Goal: Task Accomplishment & Management: Use online tool/utility

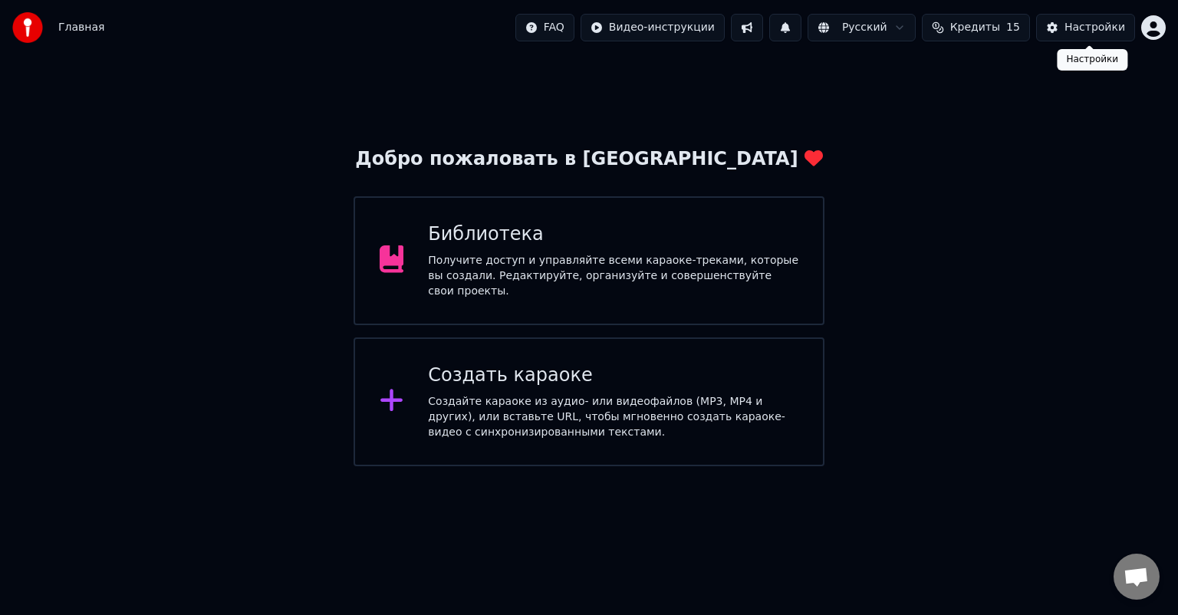
click at [1071, 28] on div "Настройки" at bounding box center [1095, 27] width 61 height 15
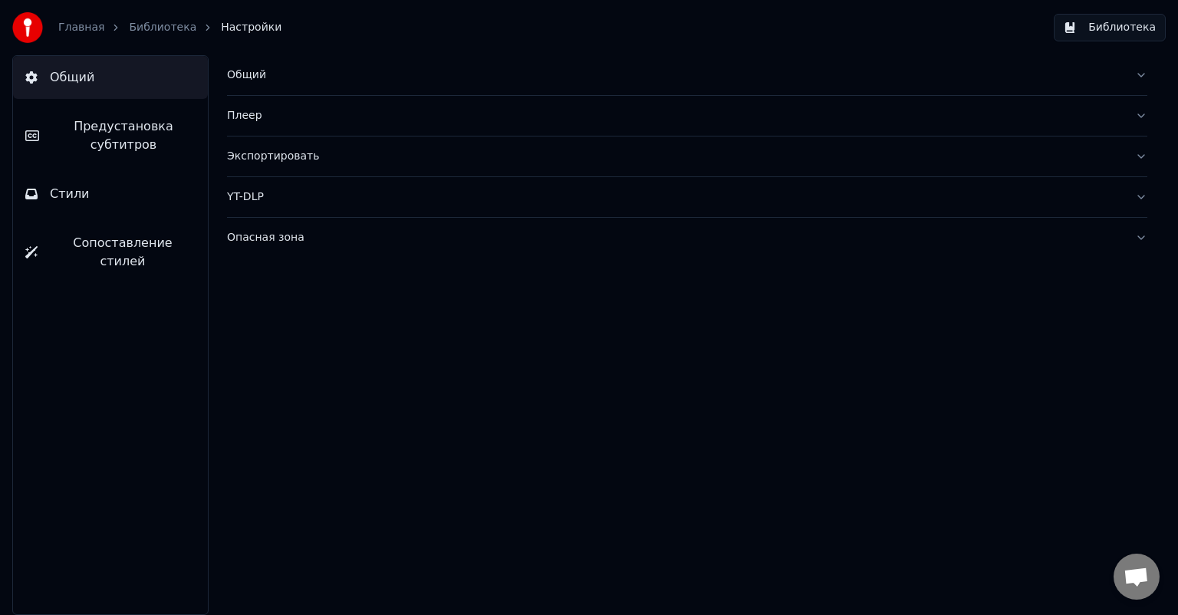
click at [240, 79] on div "Общий" at bounding box center [675, 75] width 896 height 15
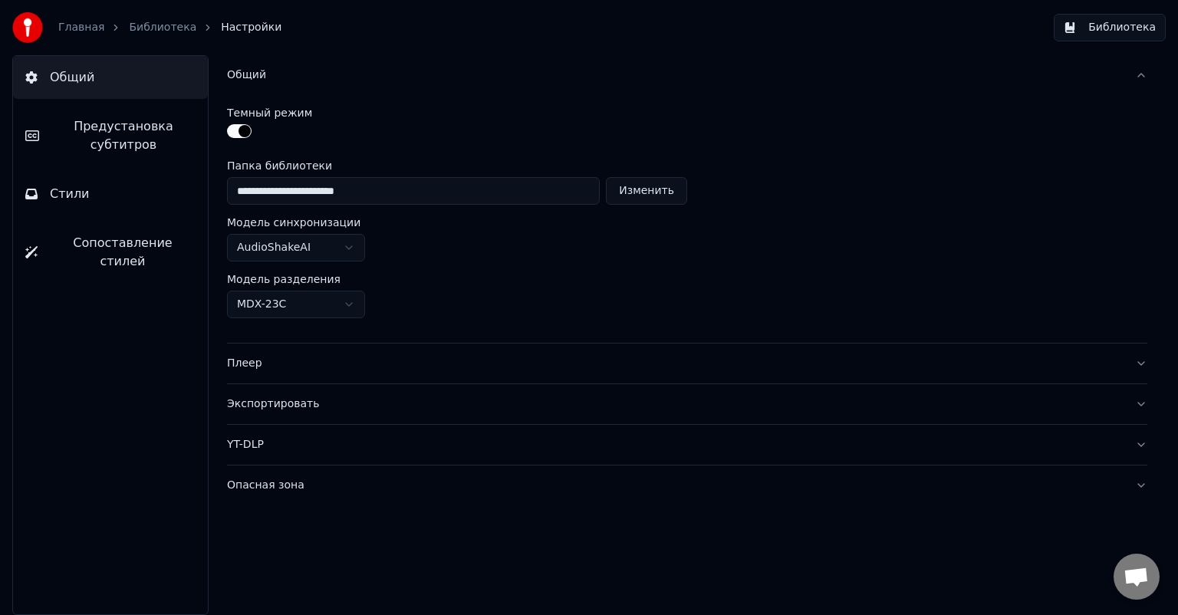
click at [240, 79] on div "Общий" at bounding box center [675, 75] width 896 height 15
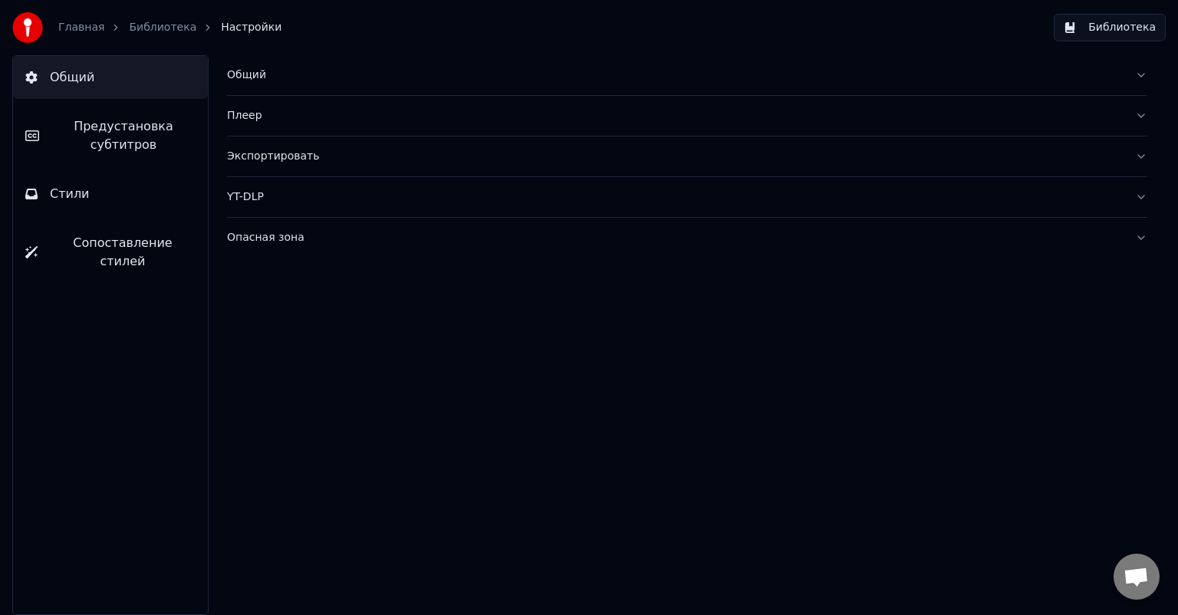
click at [153, 131] on span "Предустановка субтитров" at bounding box center [123, 135] width 144 height 37
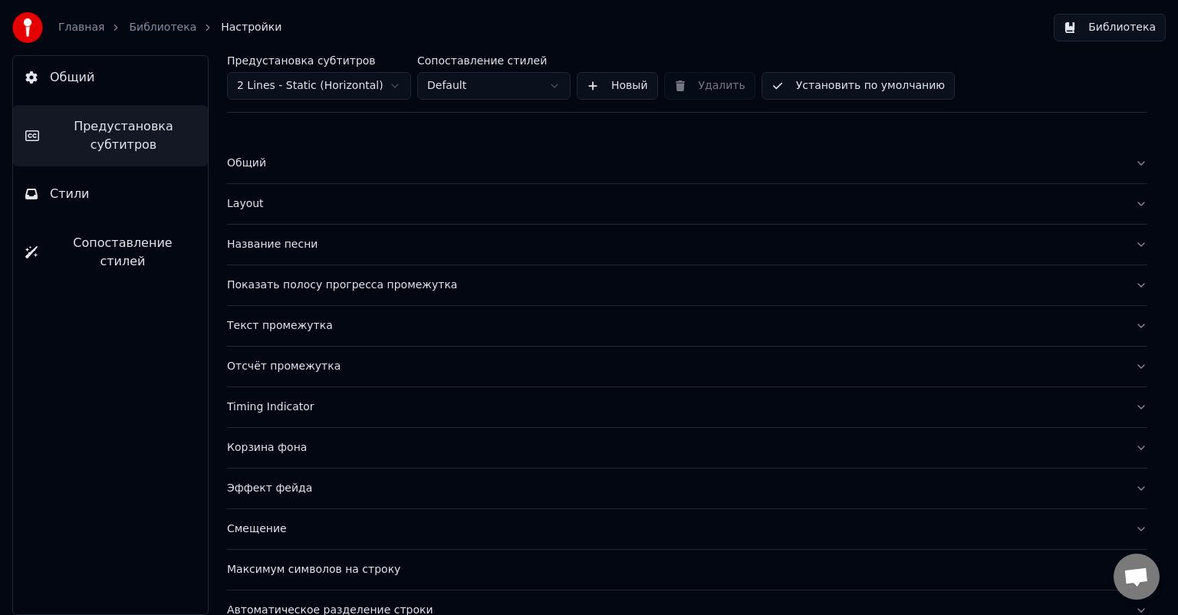
click at [318, 157] on div "Общий" at bounding box center [675, 163] width 896 height 15
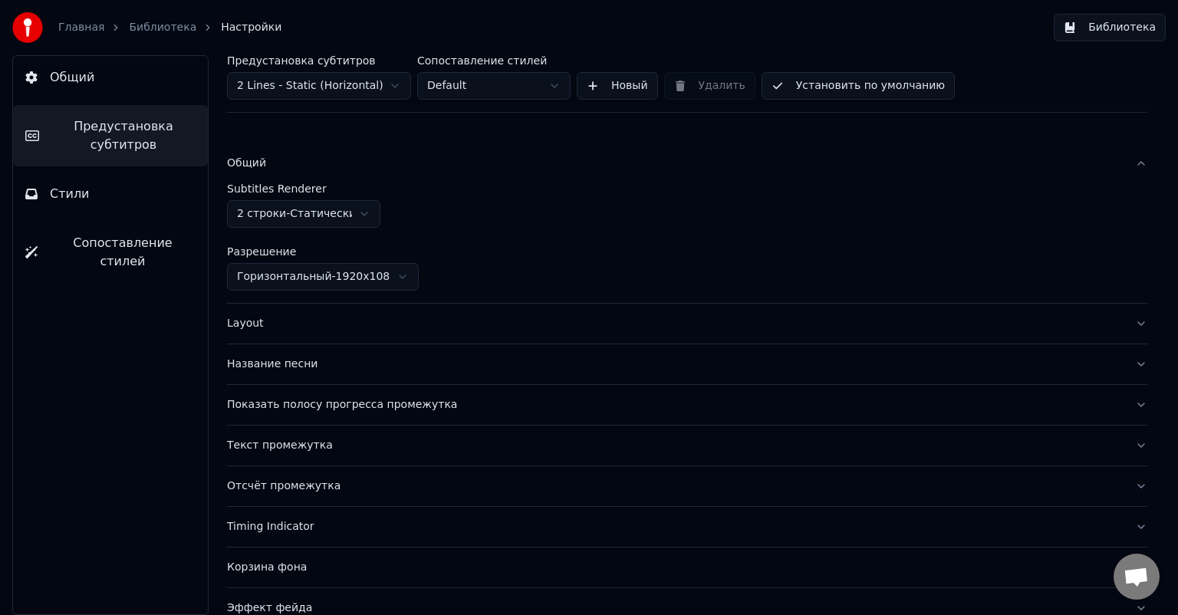
click at [272, 160] on div "Общий" at bounding box center [675, 163] width 896 height 15
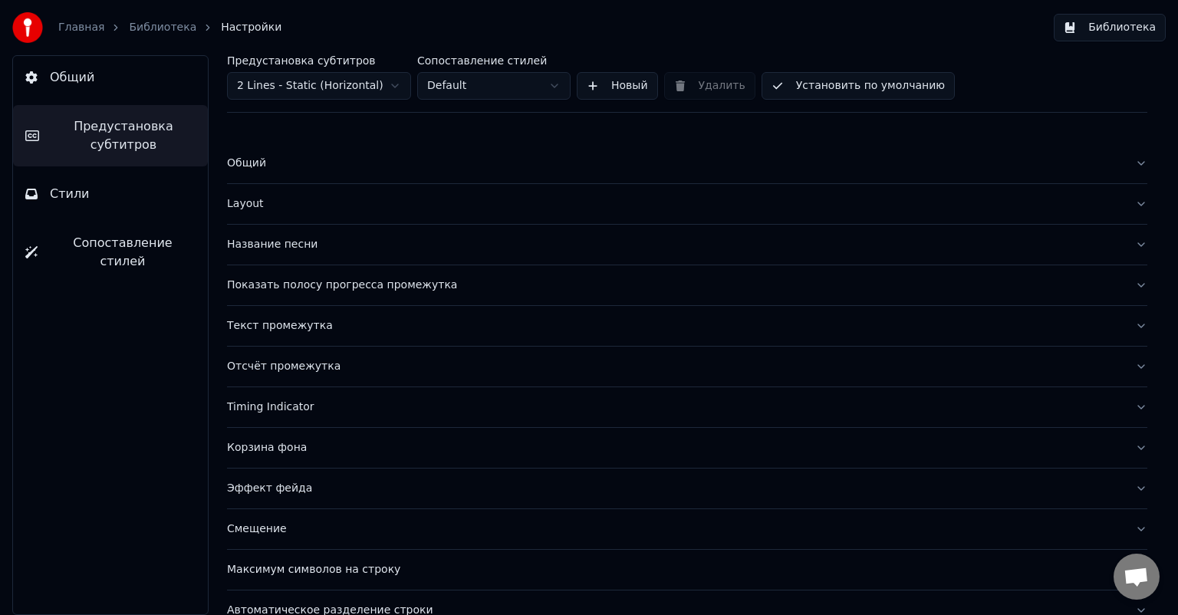
click at [131, 178] on button "Стили" at bounding box center [110, 194] width 195 height 43
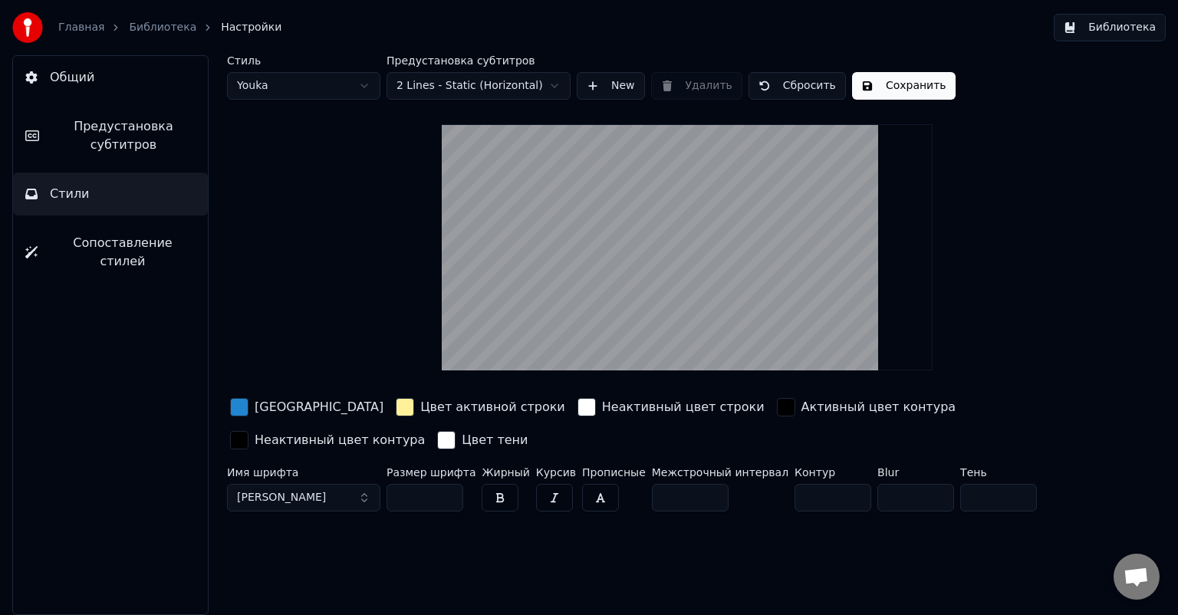
click at [143, 161] on button "Предустановка субтитров" at bounding box center [110, 135] width 195 height 61
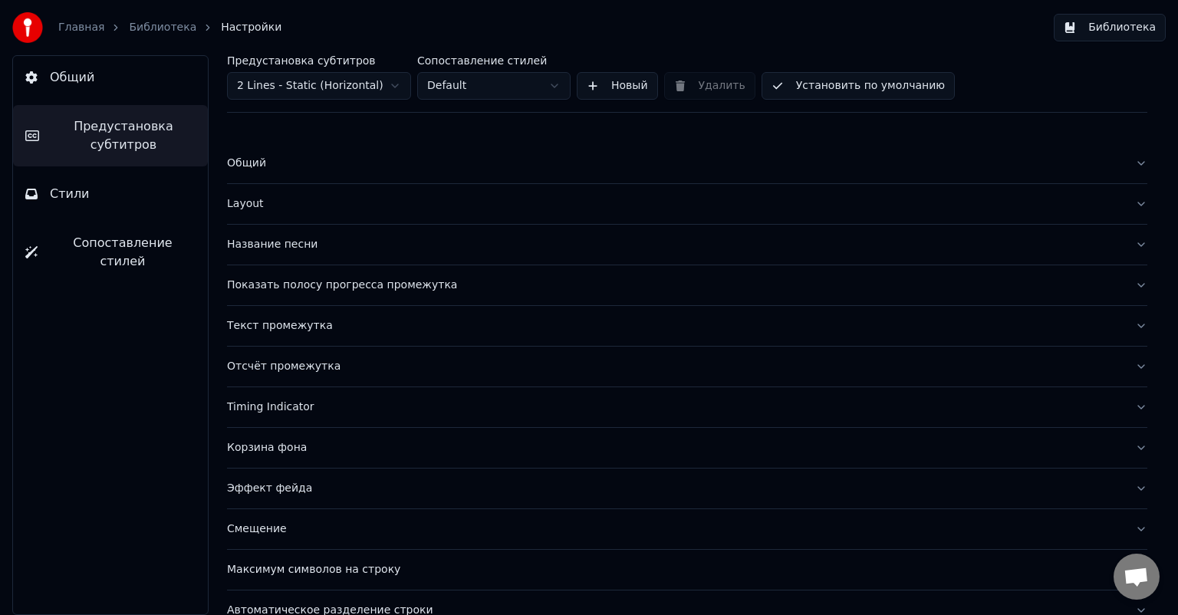
click at [132, 81] on button "Общий" at bounding box center [110, 77] width 195 height 43
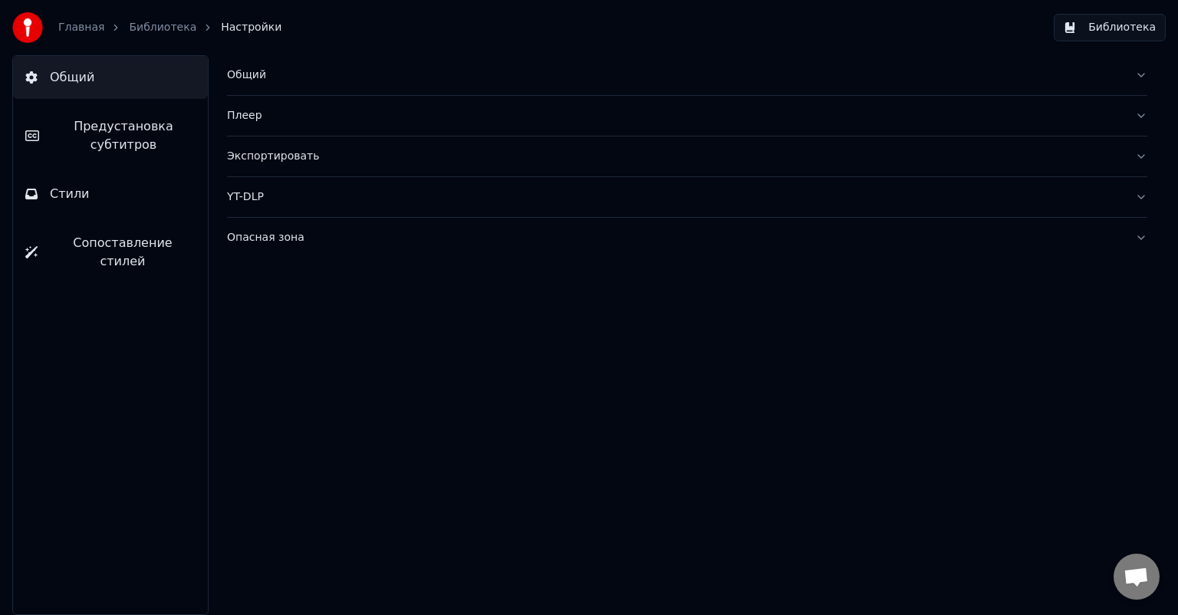
click at [289, 160] on div "Экспортировать" at bounding box center [675, 156] width 896 height 15
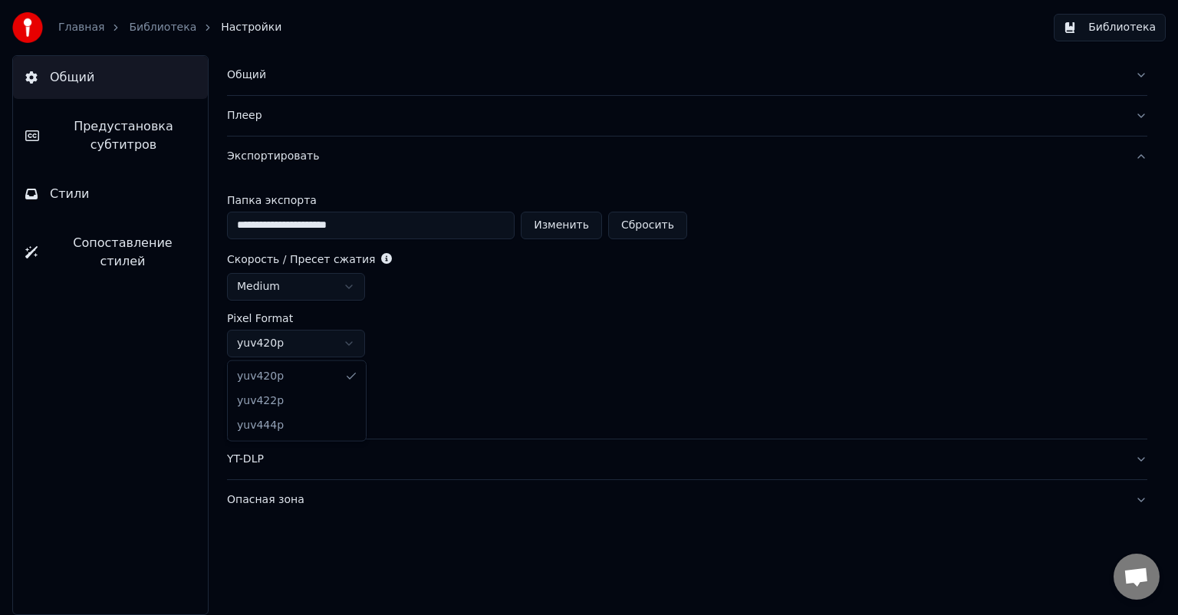
click at [359, 348] on html "**********" at bounding box center [589, 307] width 1178 height 615
click at [153, 28] on link "Библиотека" at bounding box center [163, 27] width 68 height 15
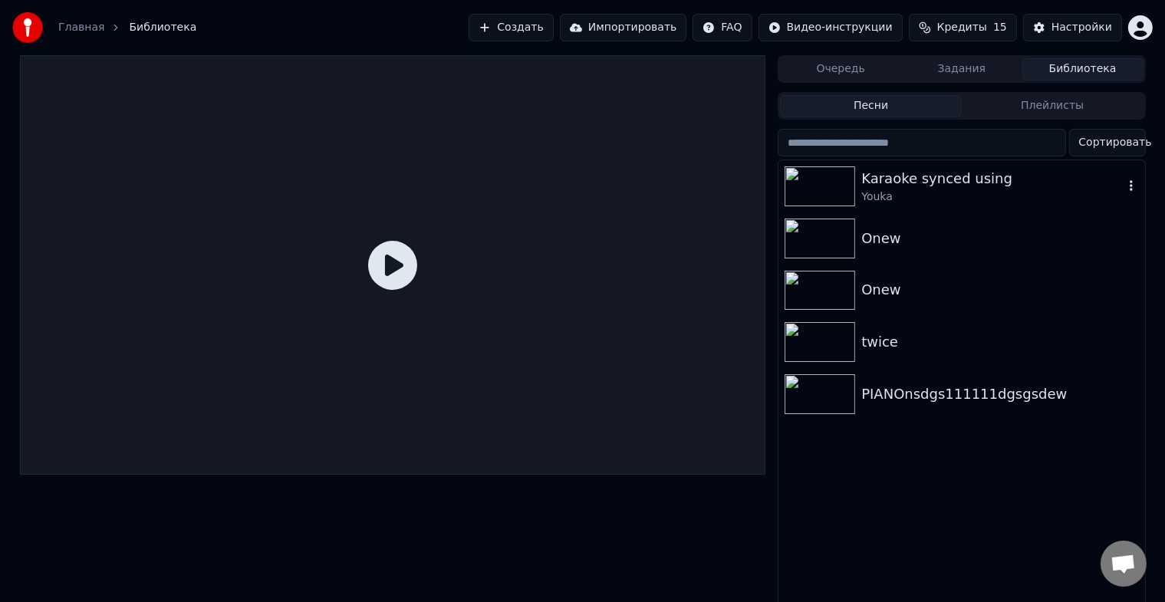
click at [930, 192] on div "Youka" at bounding box center [993, 196] width 262 height 15
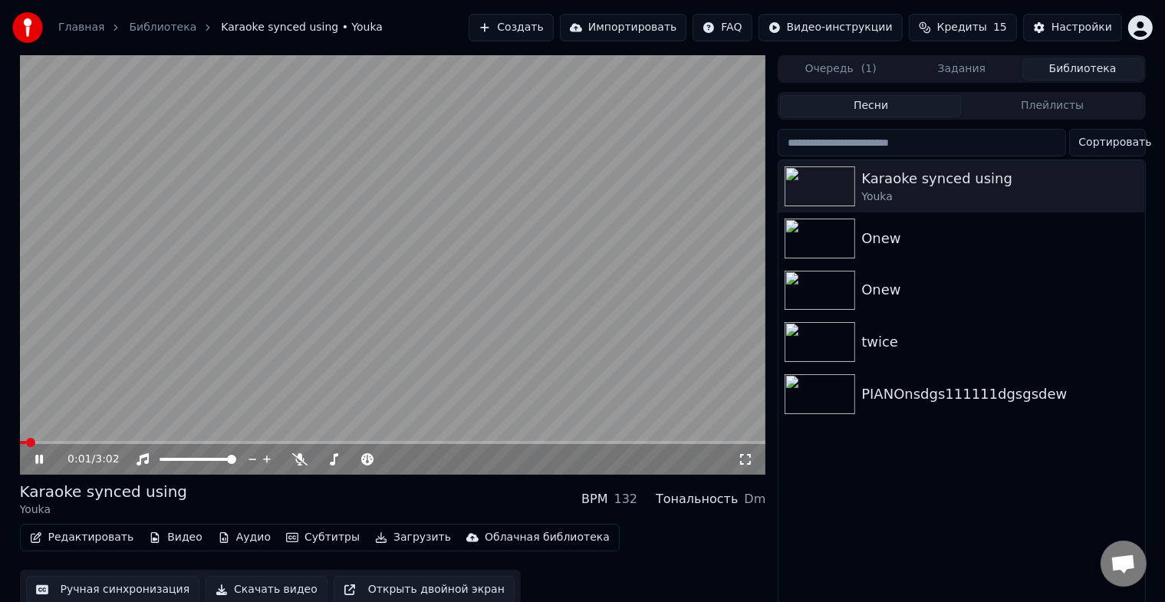
click at [38, 454] on icon at bounding box center [50, 459] width 36 height 12
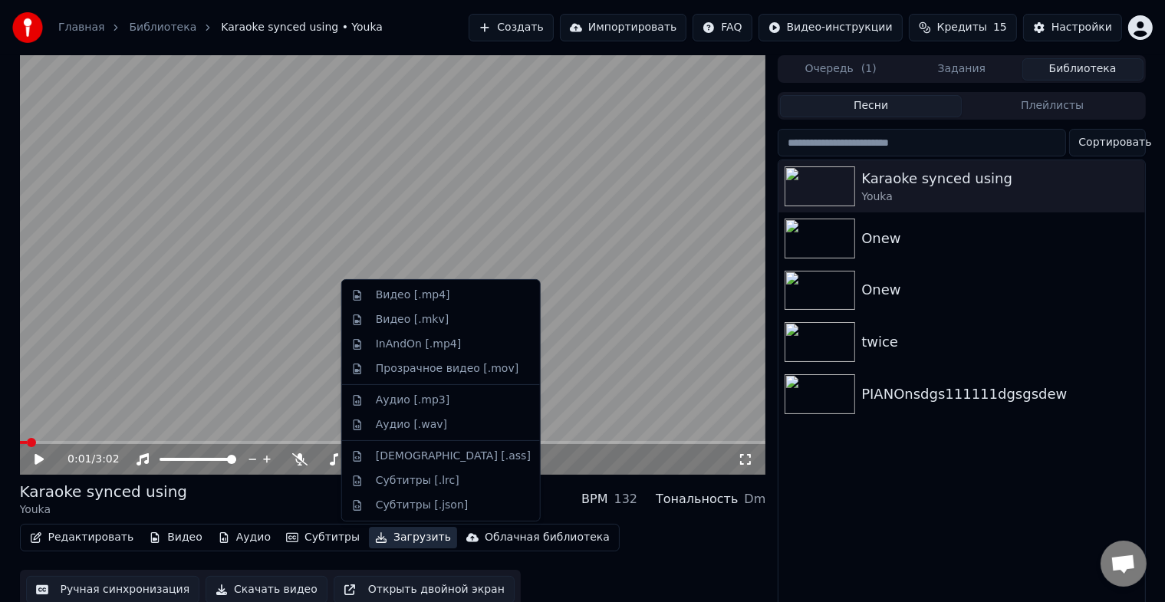
click at [406, 543] on button "Загрузить" at bounding box center [413, 537] width 88 height 21
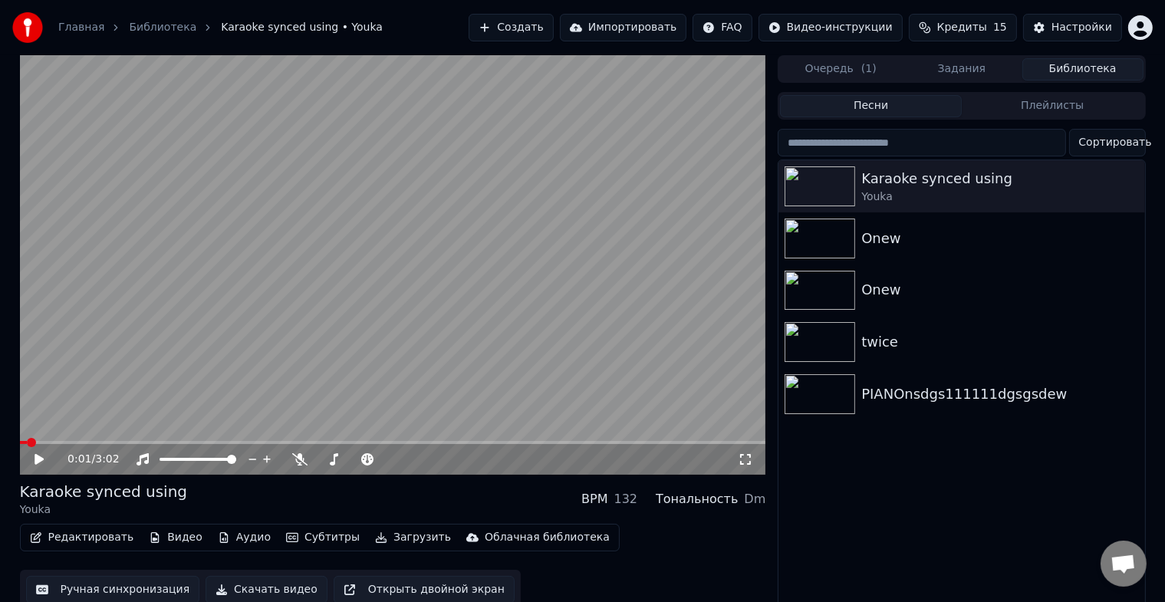
click at [601, 568] on div "Редактировать Видео Аудио Субтитры Загрузить Облачная библиотека Ручная синхрон…" at bounding box center [393, 567] width 746 height 86
click at [839, 74] on button "Очередь ( 1 )" at bounding box center [840, 69] width 121 height 22
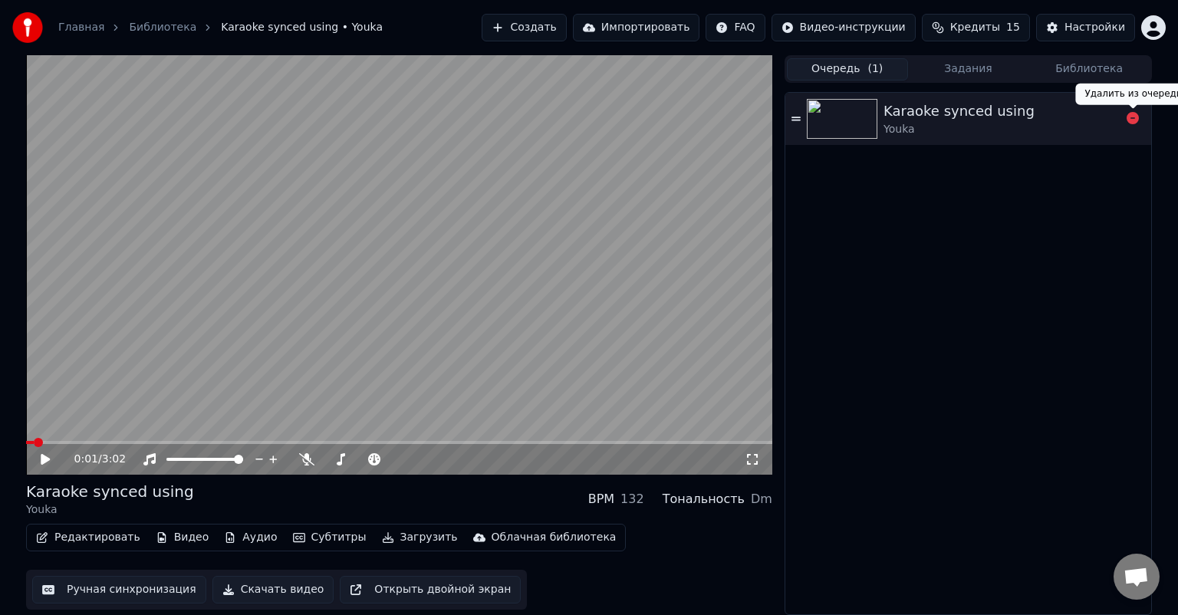
click at [1130, 120] on icon at bounding box center [1133, 118] width 12 height 12
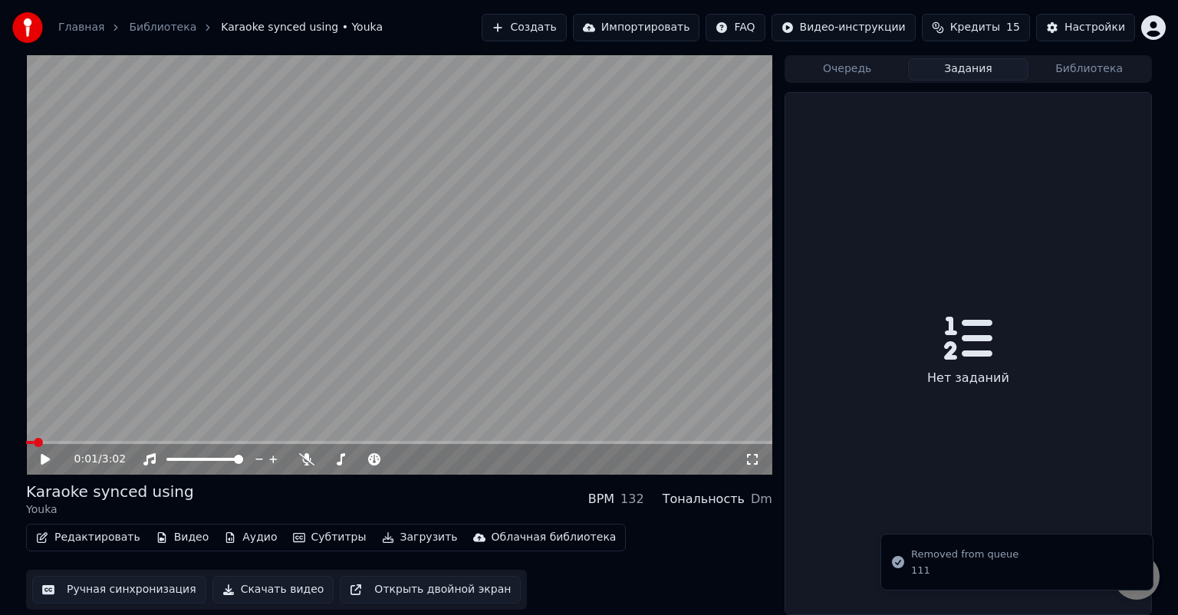
click at [972, 77] on button "Задания" at bounding box center [968, 69] width 121 height 22
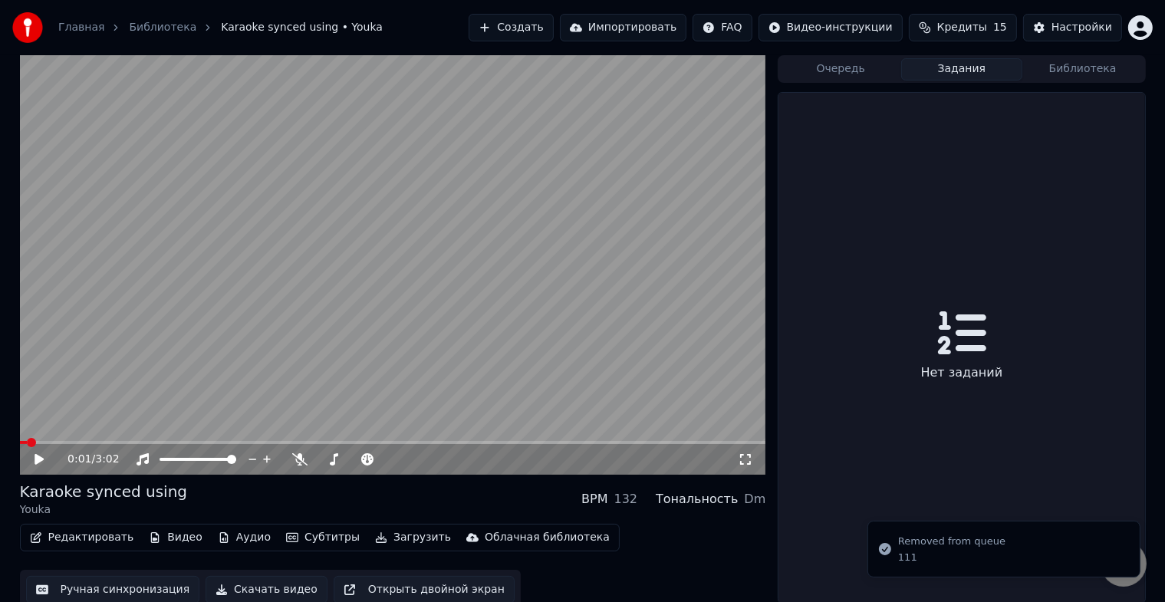
click at [1082, 64] on button "Библиотека" at bounding box center [1083, 69] width 121 height 22
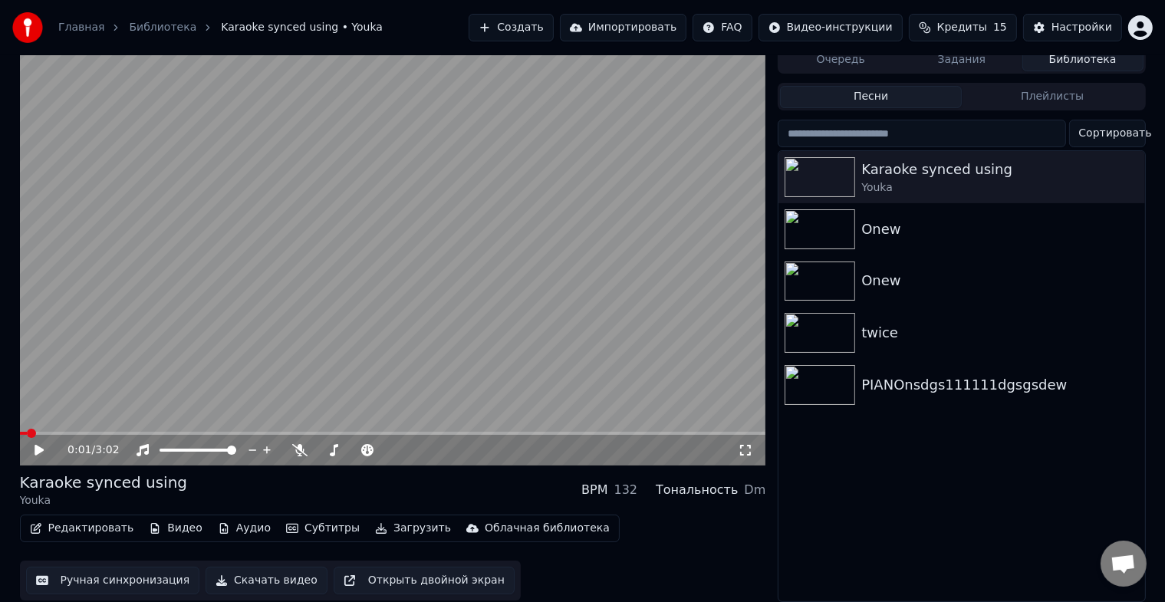
scroll to position [18, 0]
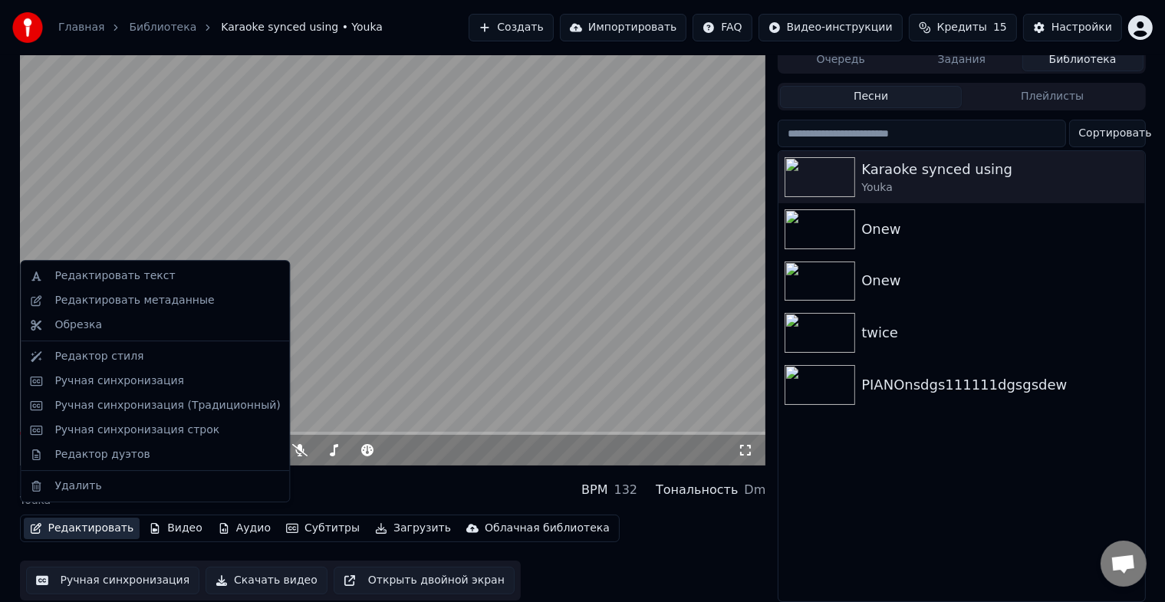
click at [107, 519] on button "Редактировать" at bounding box center [82, 528] width 117 height 21
click at [128, 354] on div "Редактор стиля" at bounding box center [98, 356] width 89 height 15
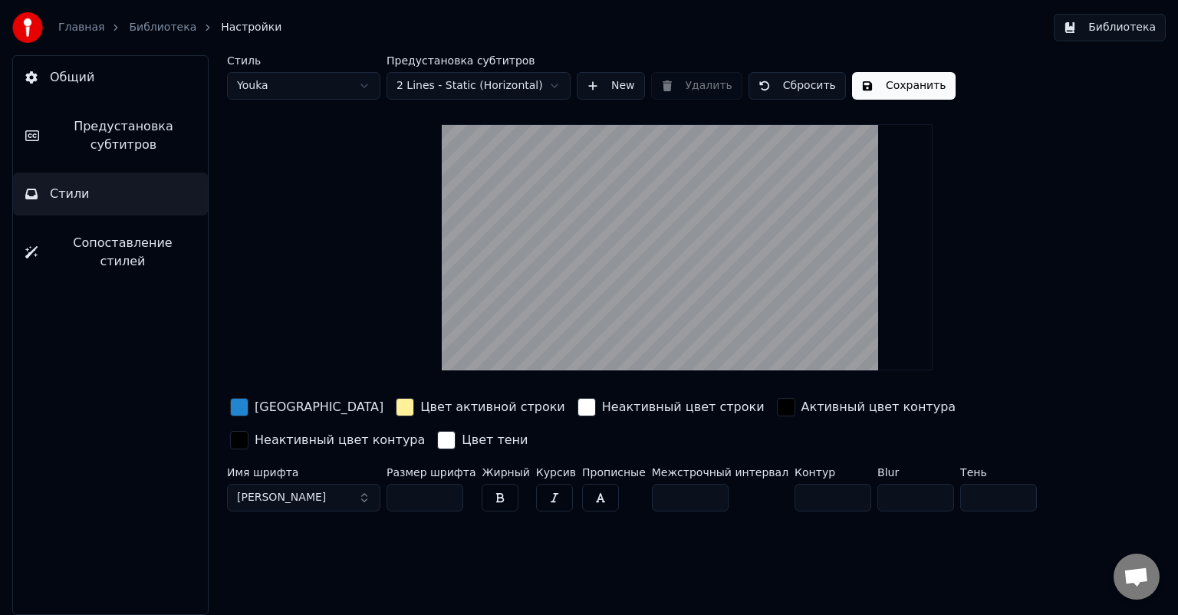
click at [133, 141] on span "Предустановка субтитров" at bounding box center [123, 135] width 144 height 37
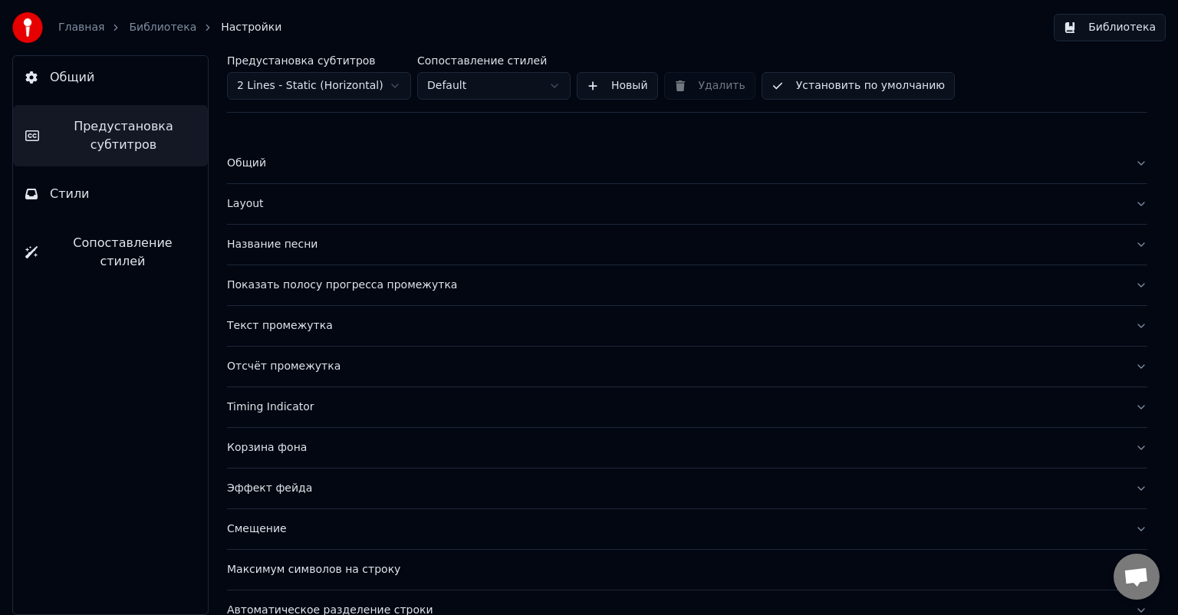
click at [341, 242] on div "Название песни" at bounding box center [675, 244] width 896 height 15
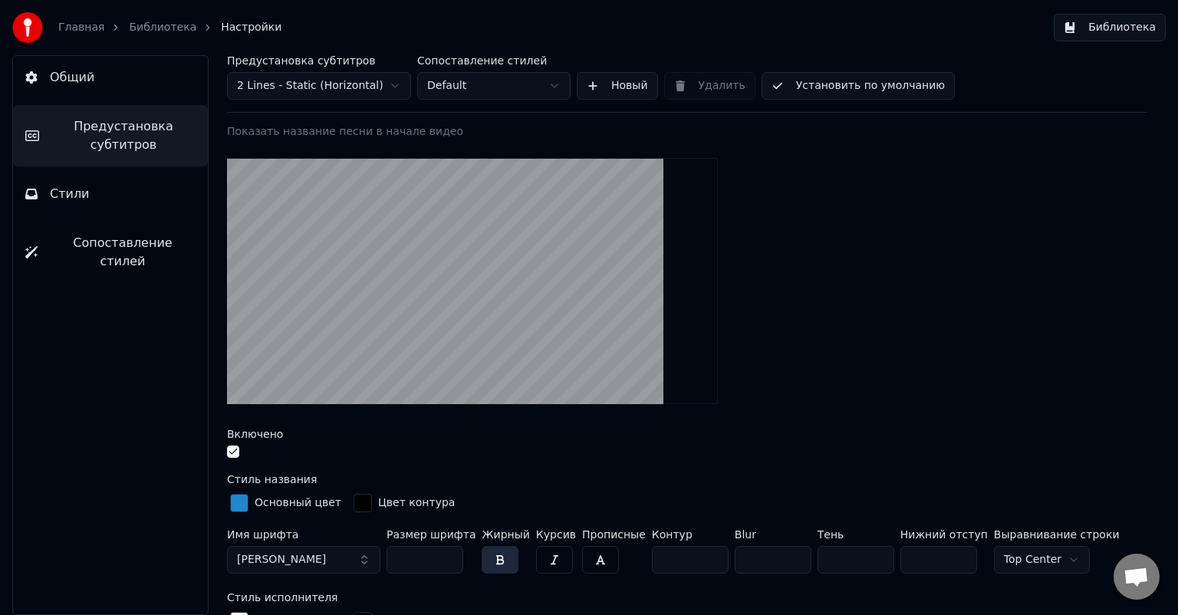
scroll to position [153, 0]
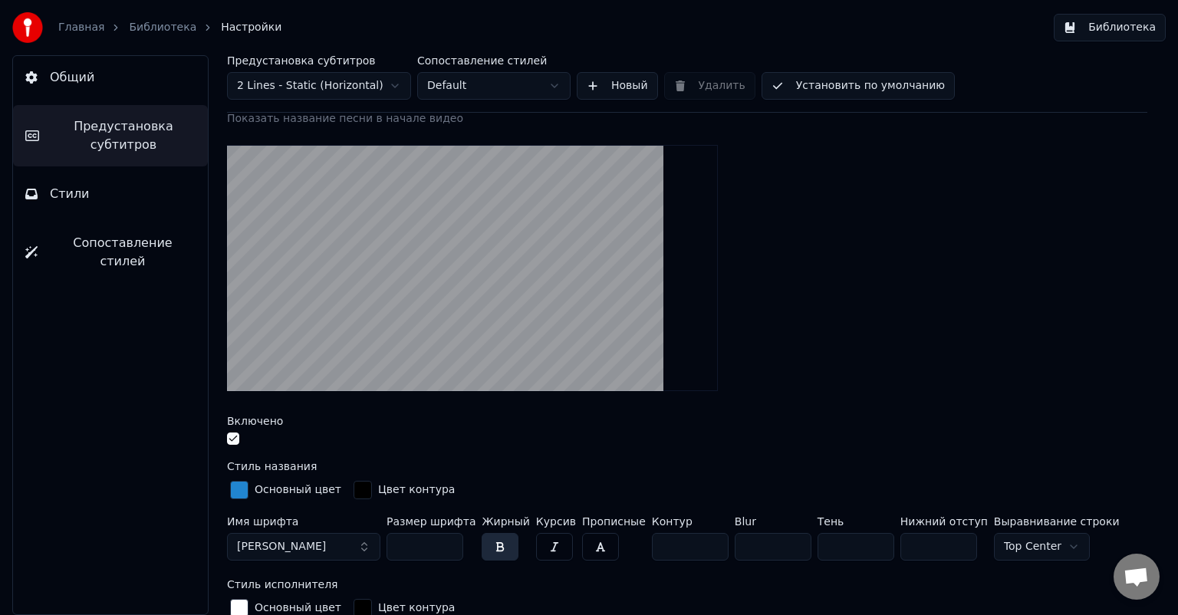
click at [232, 435] on button "button" at bounding box center [233, 439] width 12 height 12
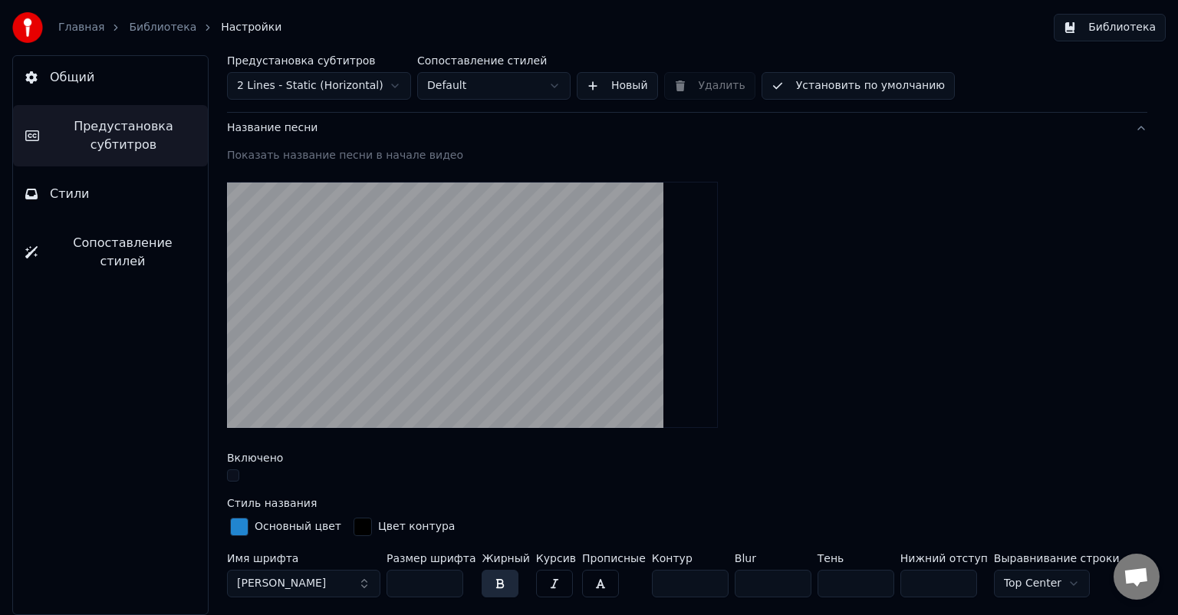
scroll to position [0, 0]
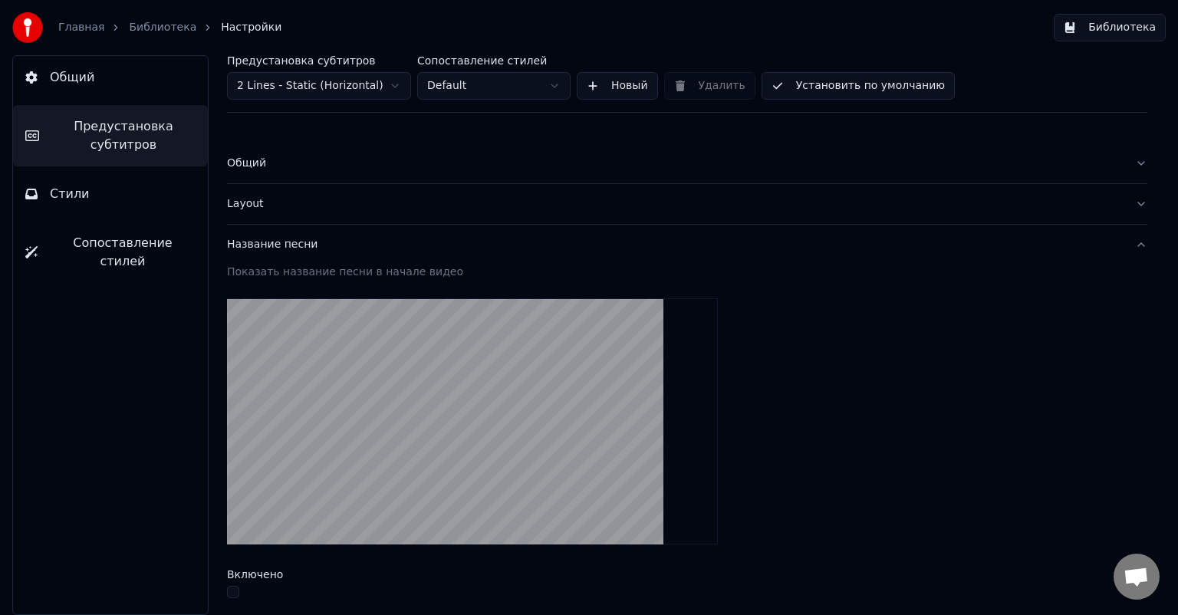
click at [282, 242] on div "Название песни" at bounding box center [675, 244] width 896 height 15
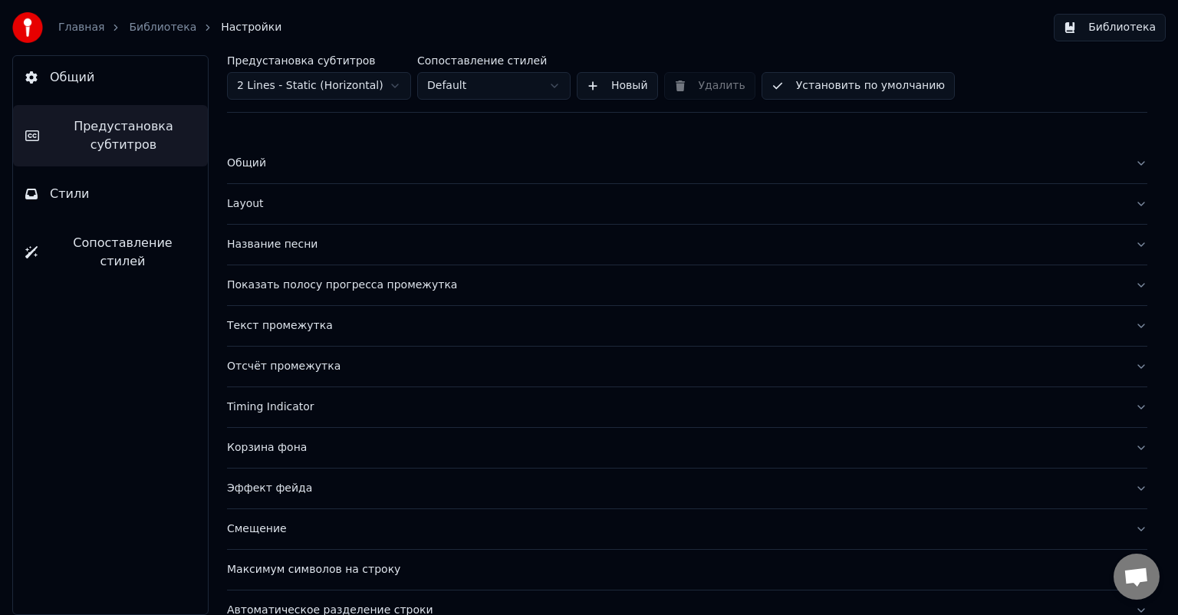
click at [265, 201] on div "Layout" at bounding box center [675, 203] width 896 height 15
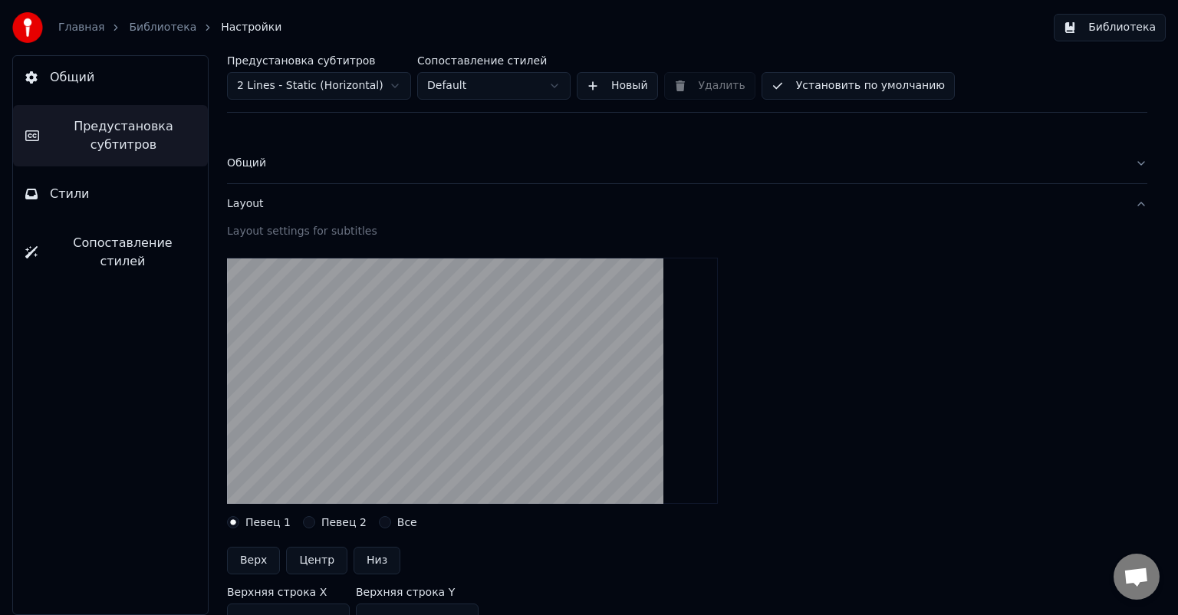
click at [265, 200] on div "Layout" at bounding box center [675, 203] width 896 height 15
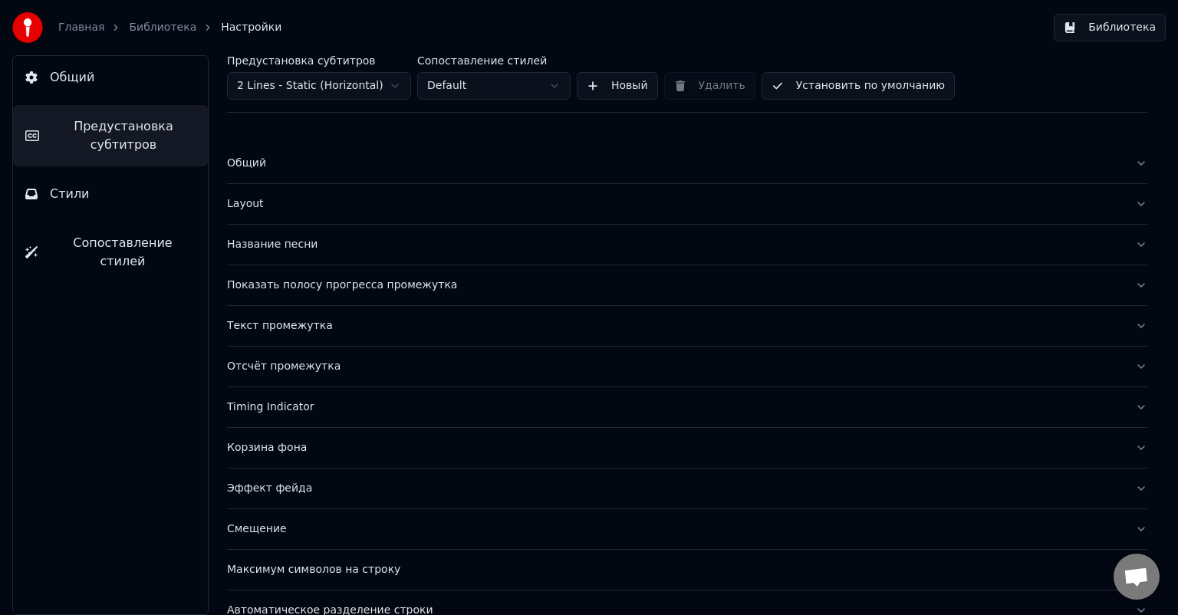
click at [89, 76] on span "Общий" at bounding box center [72, 77] width 44 height 18
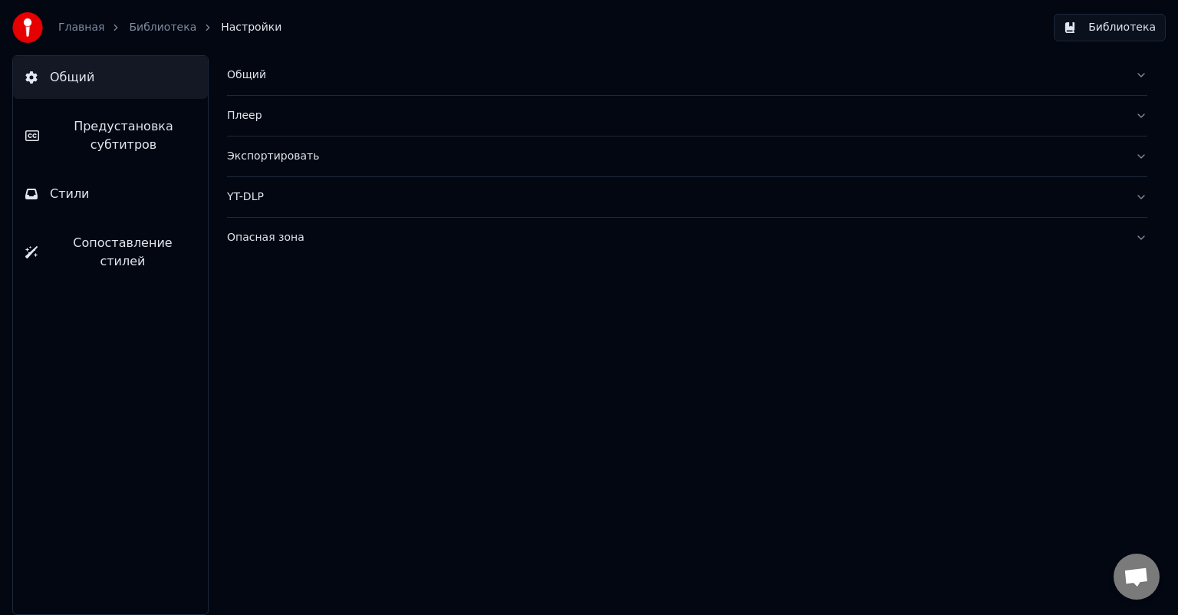
click at [150, 38] on div "Главная Библиотека Настройки" at bounding box center [146, 27] width 269 height 31
click at [155, 31] on link "Библиотека" at bounding box center [163, 27] width 68 height 15
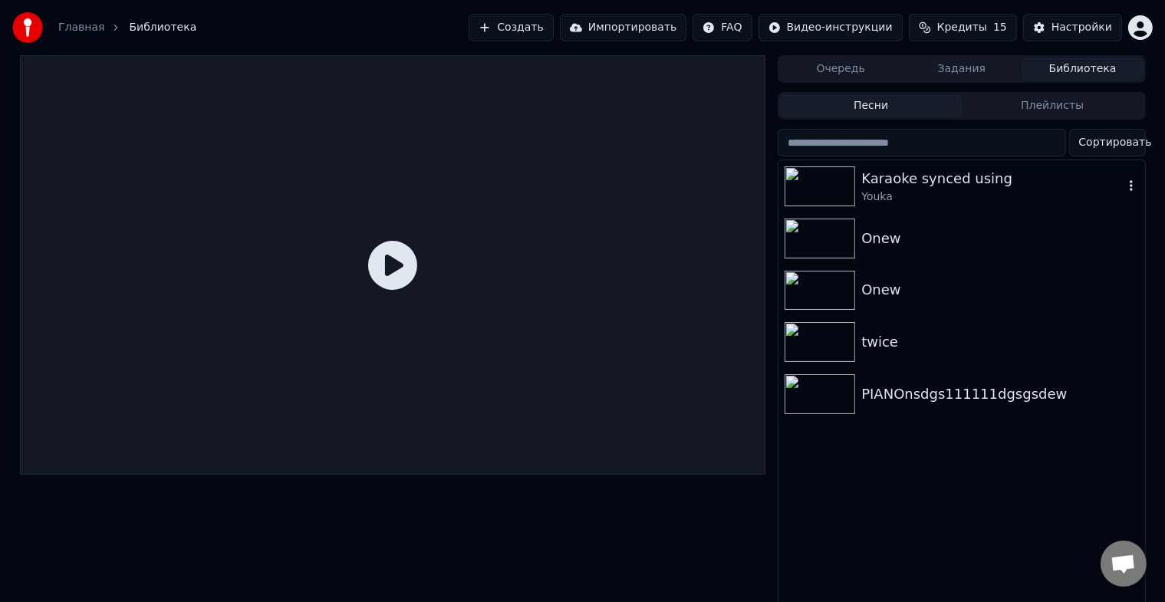
click at [896, 189] on div "Youka" at bounding box center [993, 196] width 262 height 15
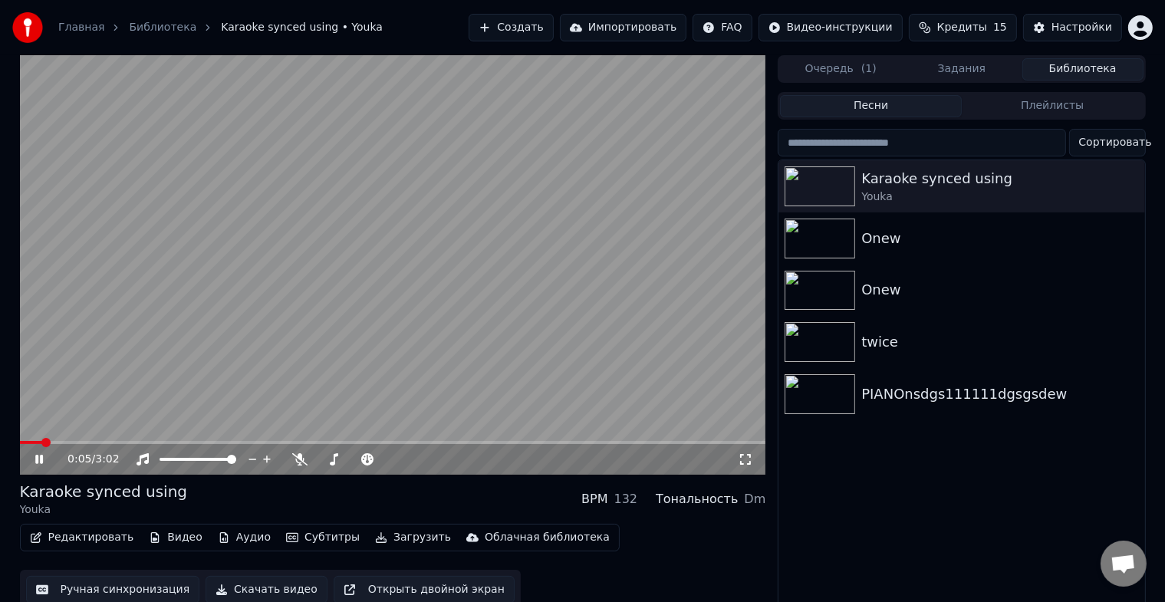
click at [35, 452] on div "0:05 / 3:02" at bounding box center [393, 459] width 734 height 15
click at [48, 457] on icon at bounding box center [50, 459] width 36 height 12
click at [553, 27] on button "Создать" at bounding box center [511, 28] width 84 height 28
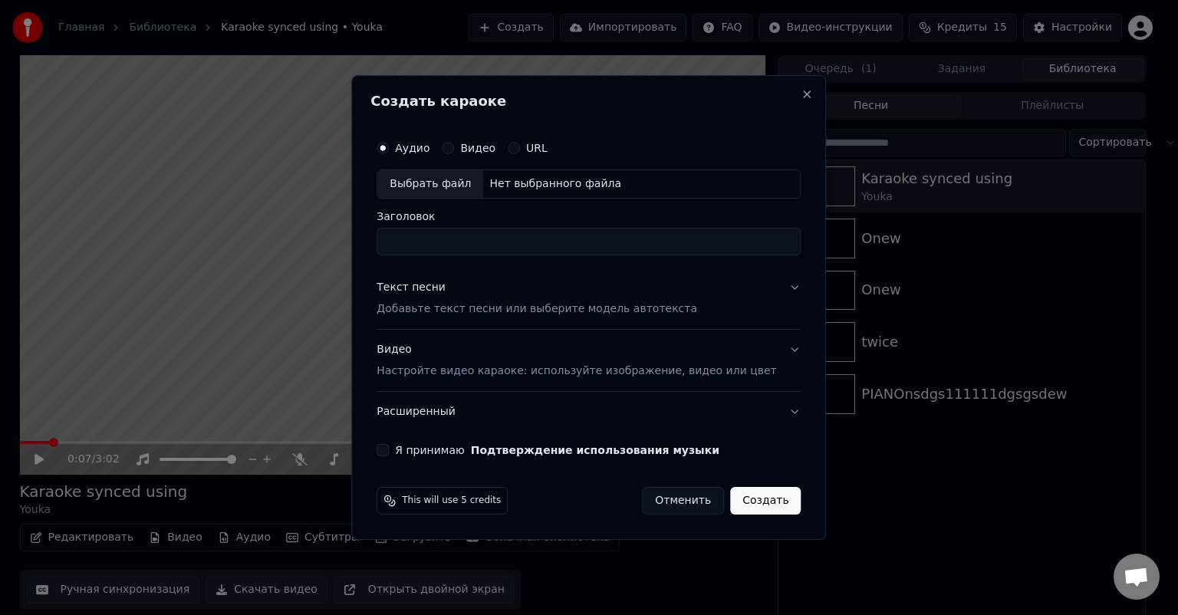
click at [478, 181] on div "Выбрать файл" at bounding box center [430, 184] width 106 height 28
drag, startPoint x: 721, startPoint y: 239, endPoint x: 397, endPoint y: 245, distance: 324.6
click at [397, 245] on div "**********" at bounding box center [589, 295] width 437 height 336
type input "****"
click at [490, 282] on div "Текст песни Добавьте текст песни или выберите модель автотекста" at bounding box center [537, 298] width 321 height 37
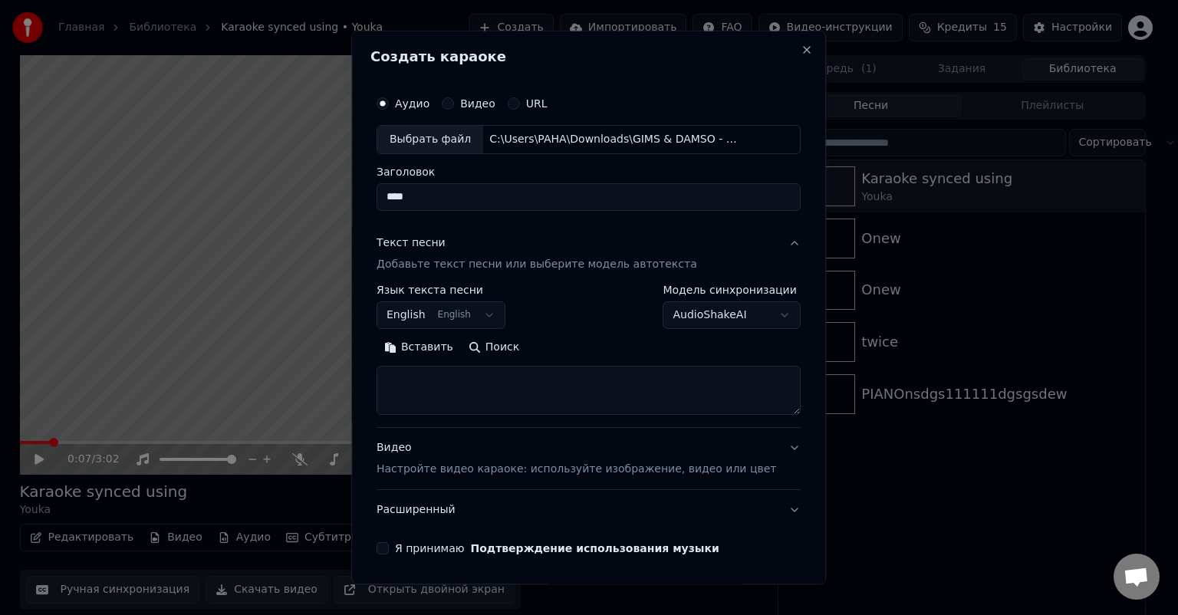
click at [495, 317] on body "Главная Библиотека Karaoke synced using • Youka Создать Импортировать FAQ Видео…" at bounding box center [582, 307] width 1165 height 615
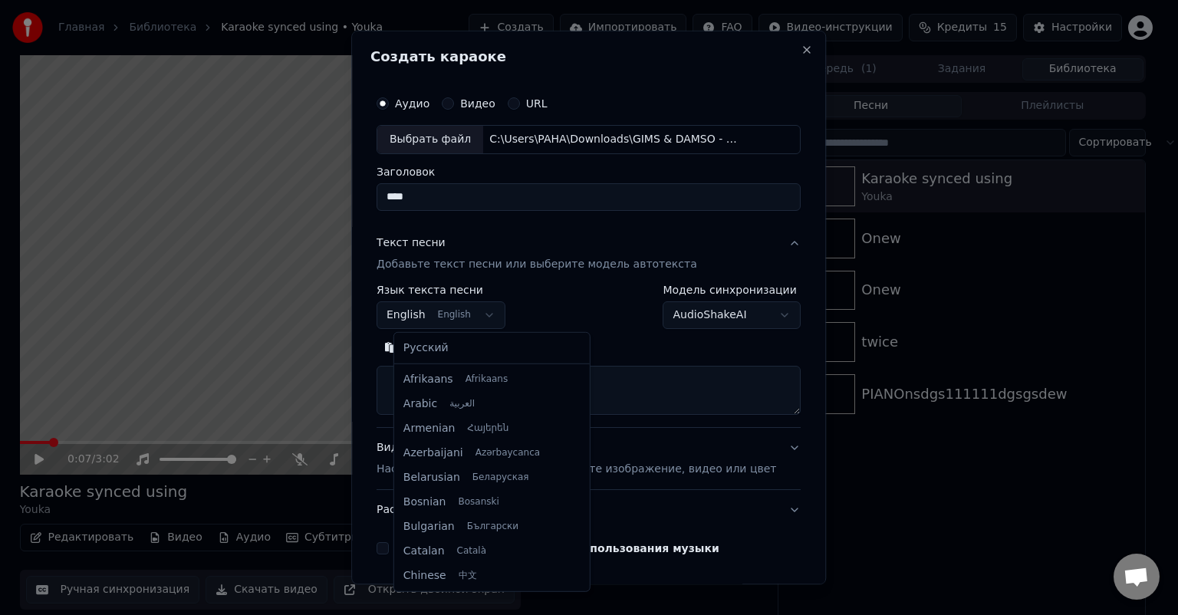
scroll to position [123, 0]
drag, startPoint x: 646, startPoint y: 371, endPoint x: 628, endPoint y: 394, distance: 28.9
click at [646, 372] on body "Главная Библиотека Karaoke synced using • Youka Создать Импортировать FAQ Видео…" at bounding box center [582, 307] width 1165 height 615
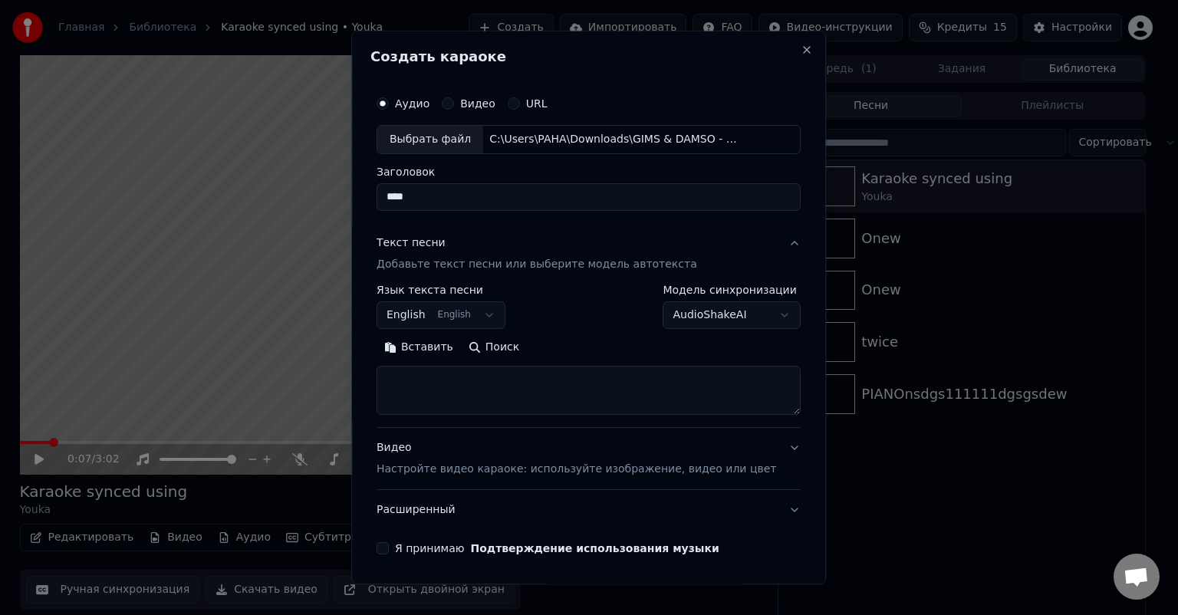
click at [468, 397] on textarea at bounding box center [589, 390] width 424 height 49
paste textarea "**********"
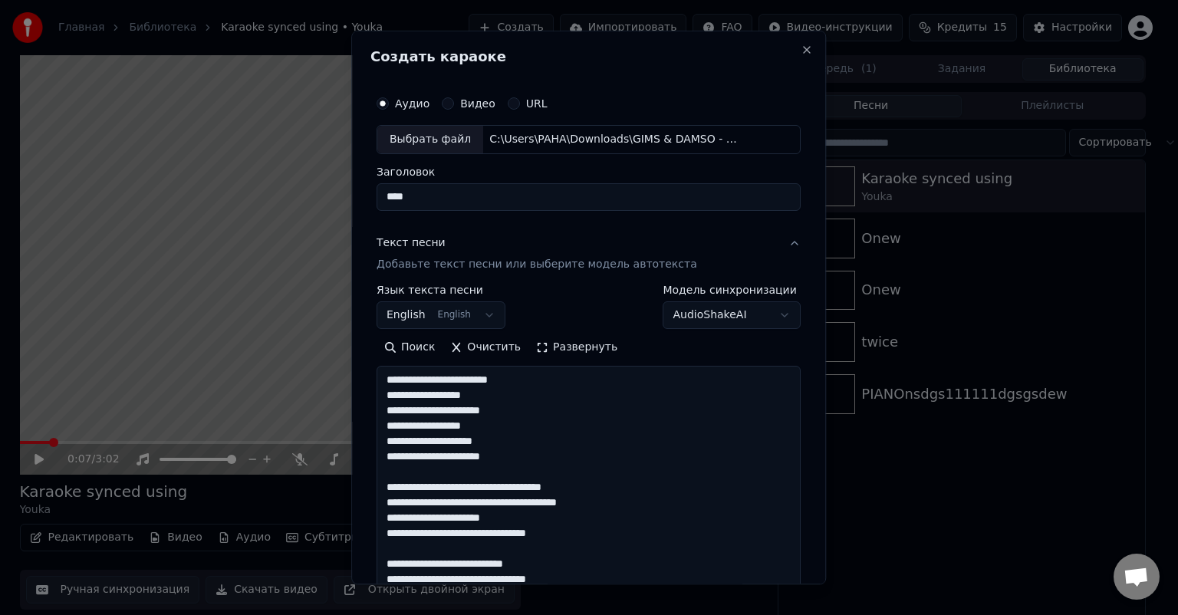
scroll to position [601, 0]
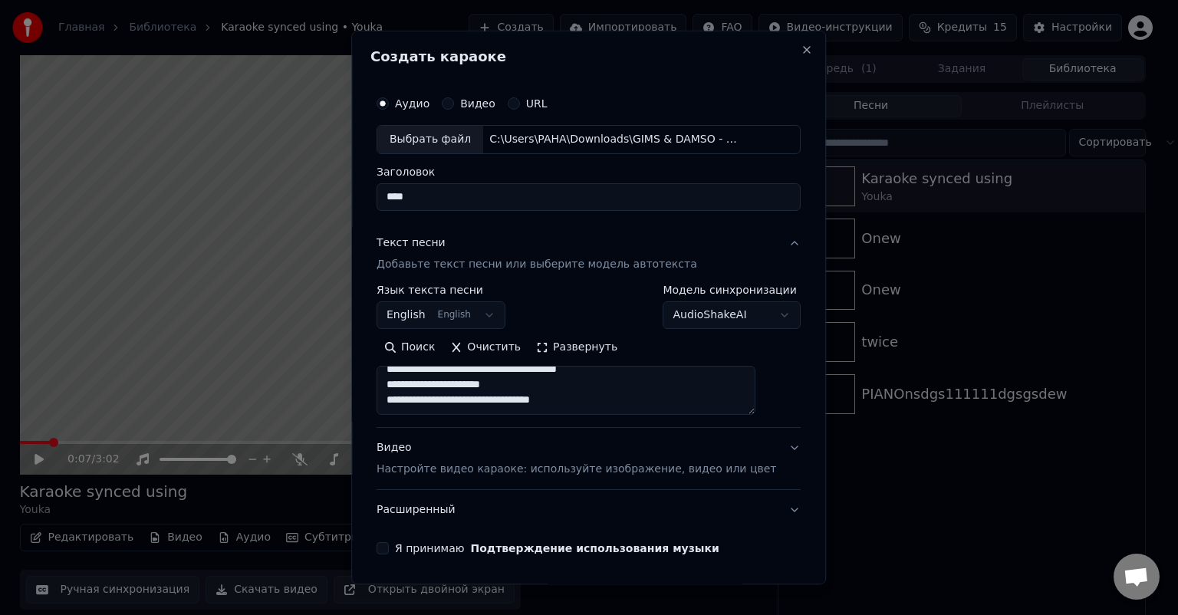
type textarea "**********"
click at [605, 433] on button "Видео Настройте видео караоке: используйте изображение, видео или цвет" at bounding box center [589, 458] width 424 height 61
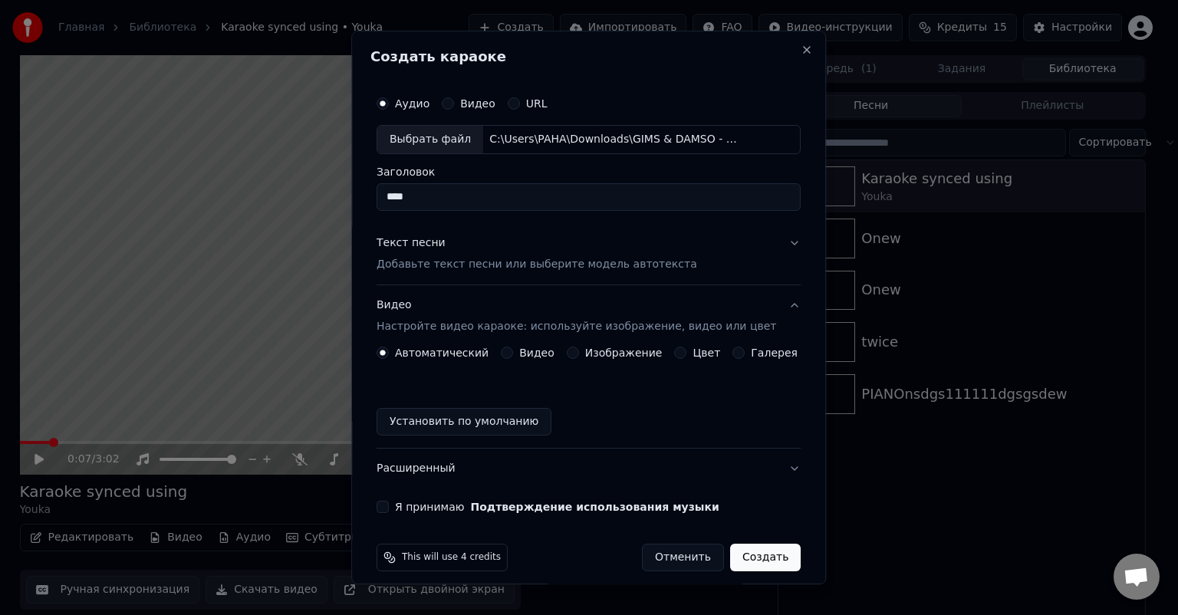
click at [552, 259] on p "Добавьте текст песни или выберите модель автотекста" at bounding box center [537, 264] width 321 height 15
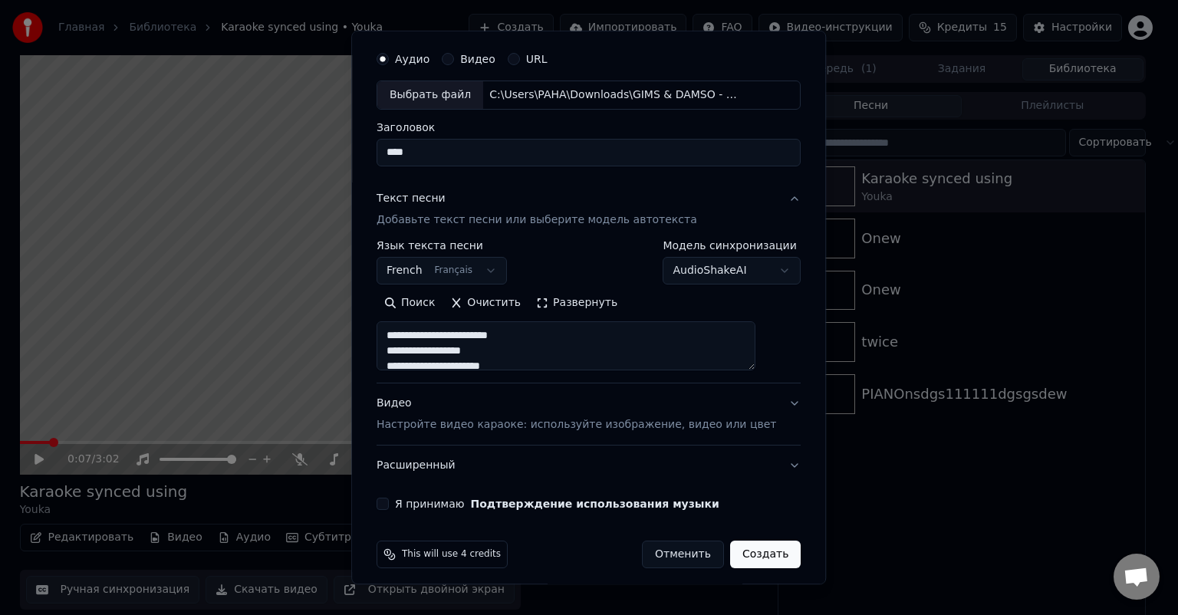
scroll to position [52, 0]
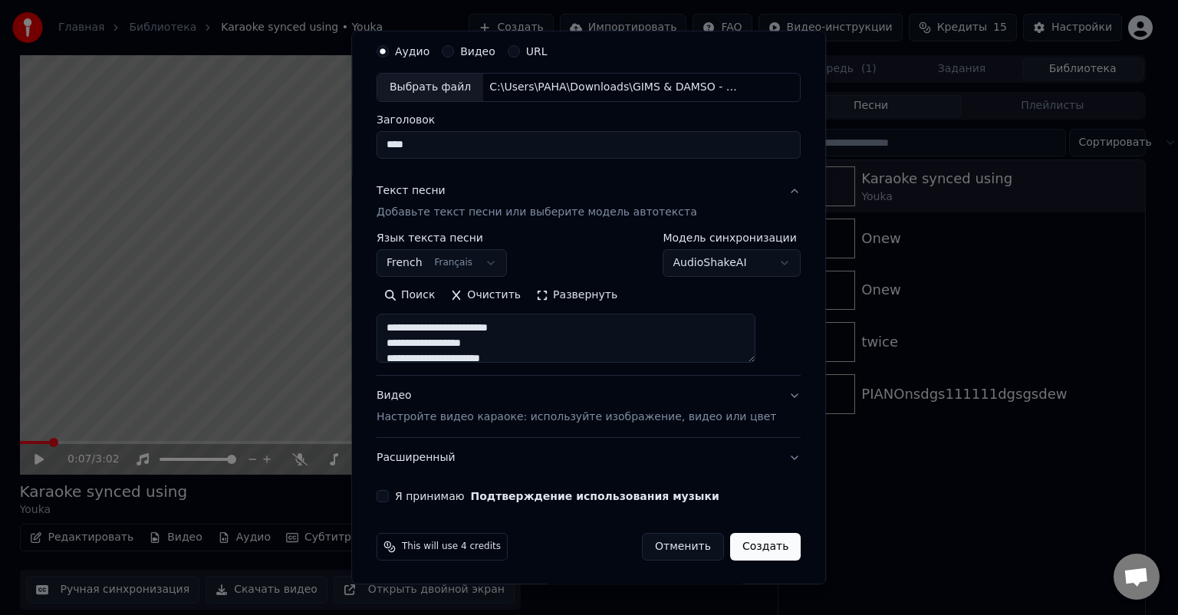
click at [758, 396] on button "Видео Настройте видео караоке: используйте изображение, видео или цвет" at bounding box center [589, 406] width 424 height 61
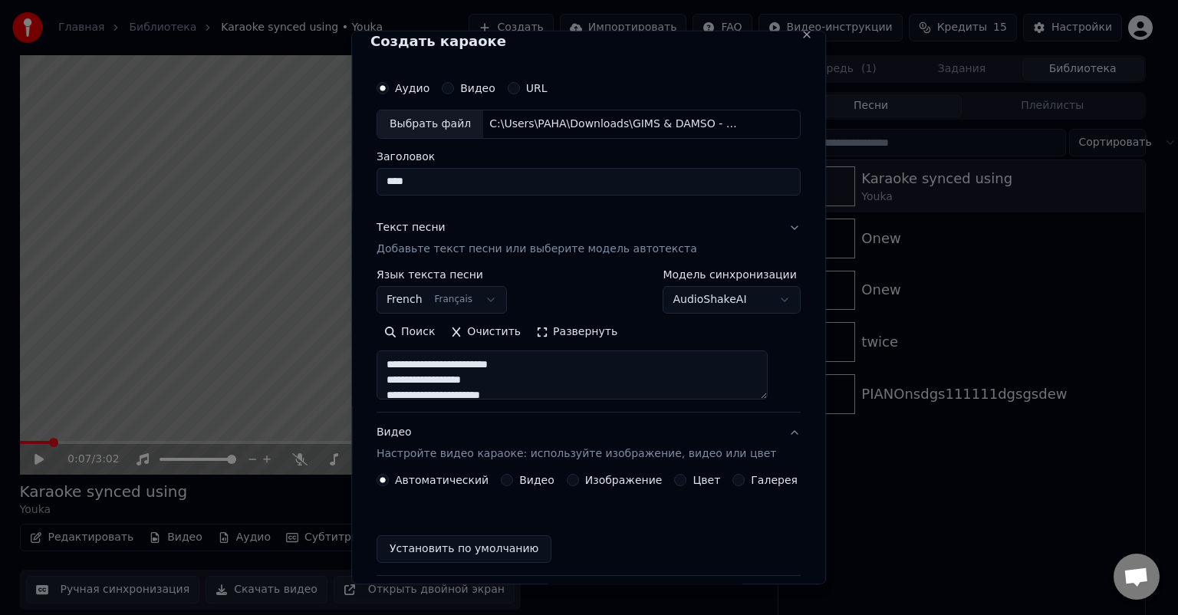
scroll to position [12, 0]
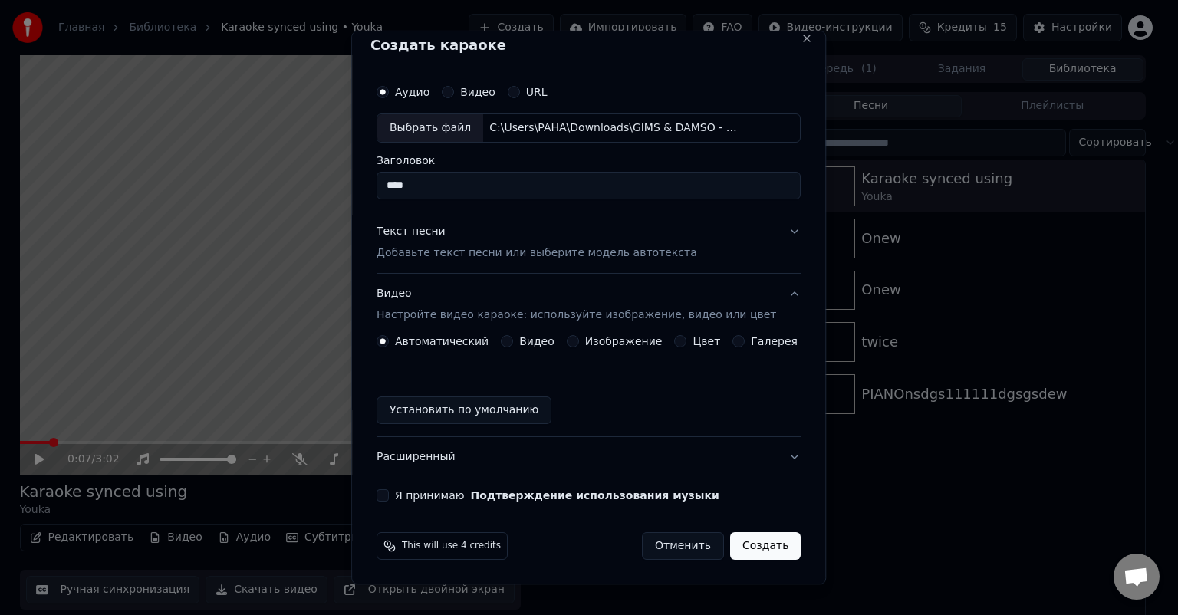
click at [401, 493] on div "Я принимаю Подтверждение использования музыки" at bounding box center [589, 495] width 424 height 12
click at [389, 498] on button "Я принимаю Подтверждение использования музыки" at bounding box center [383, 495] width 12 height 12
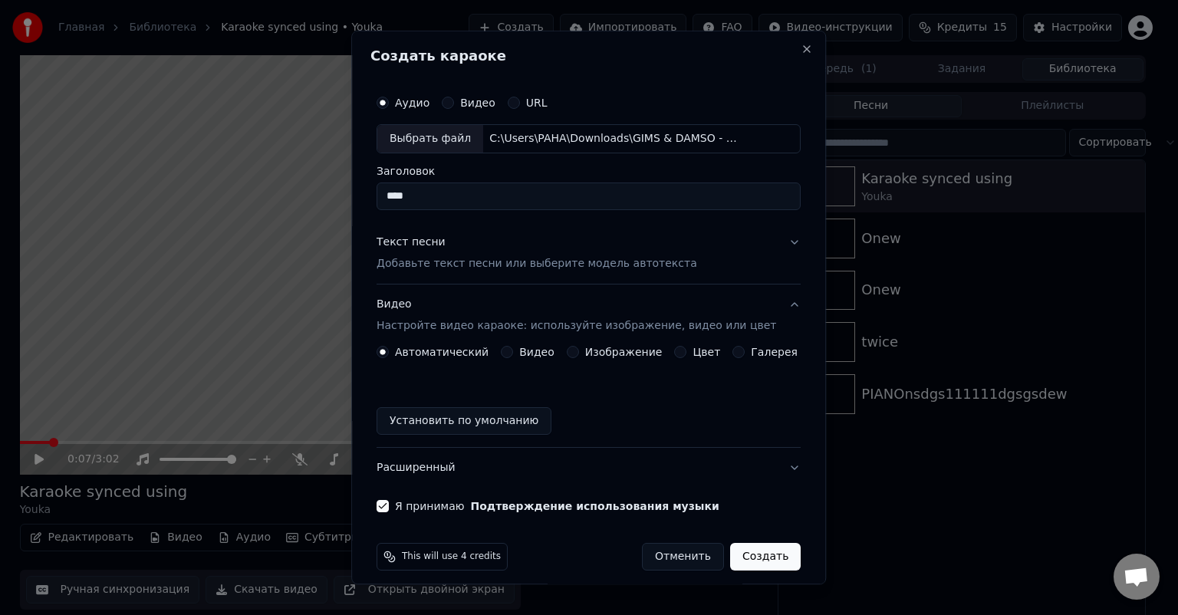
scroll to position [0, 0]
click at [436, 150] on div "Выбрать файл" at bounding box center [430, 140] width 106 height 28
type input "**********"
click at [495, 268] on p "Добавьте текст песни или выберите модель автотекста" at bounding box center [537, 264] width 321 height 15
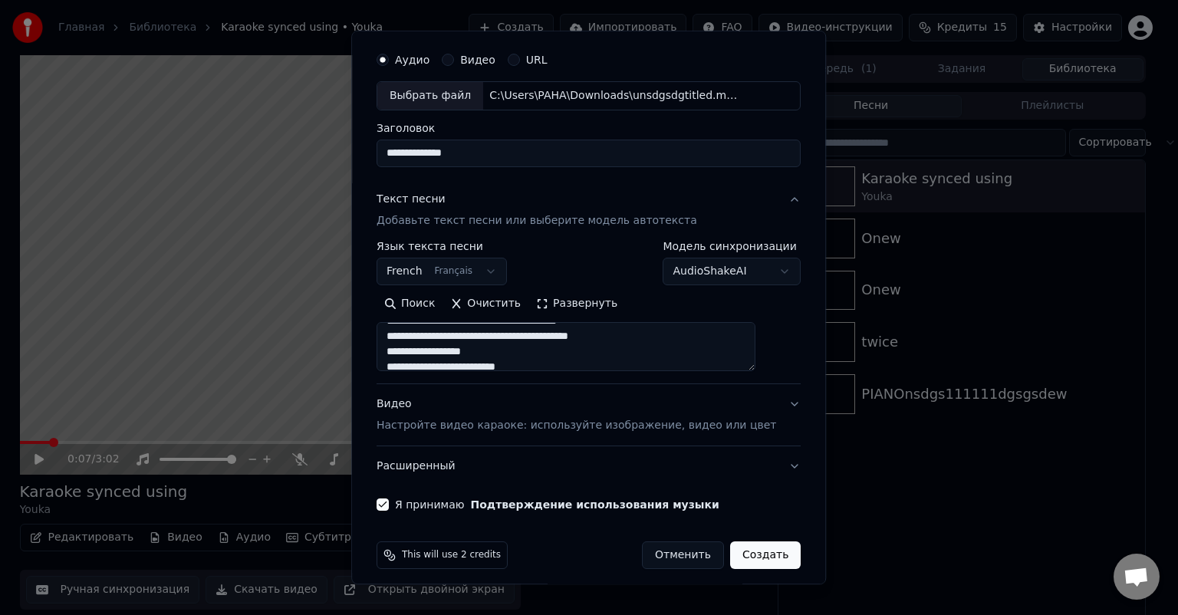
scroll to position [52, 0]
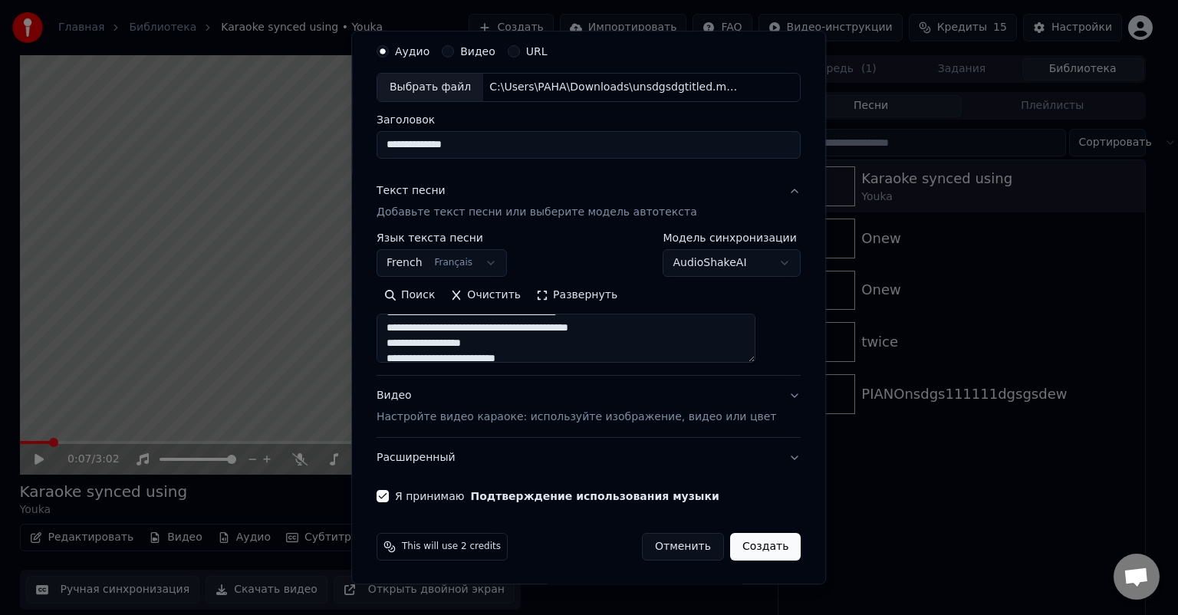
click at [730, 542] on button "Создать" at bounding box center [765, 547] width 71 height 28
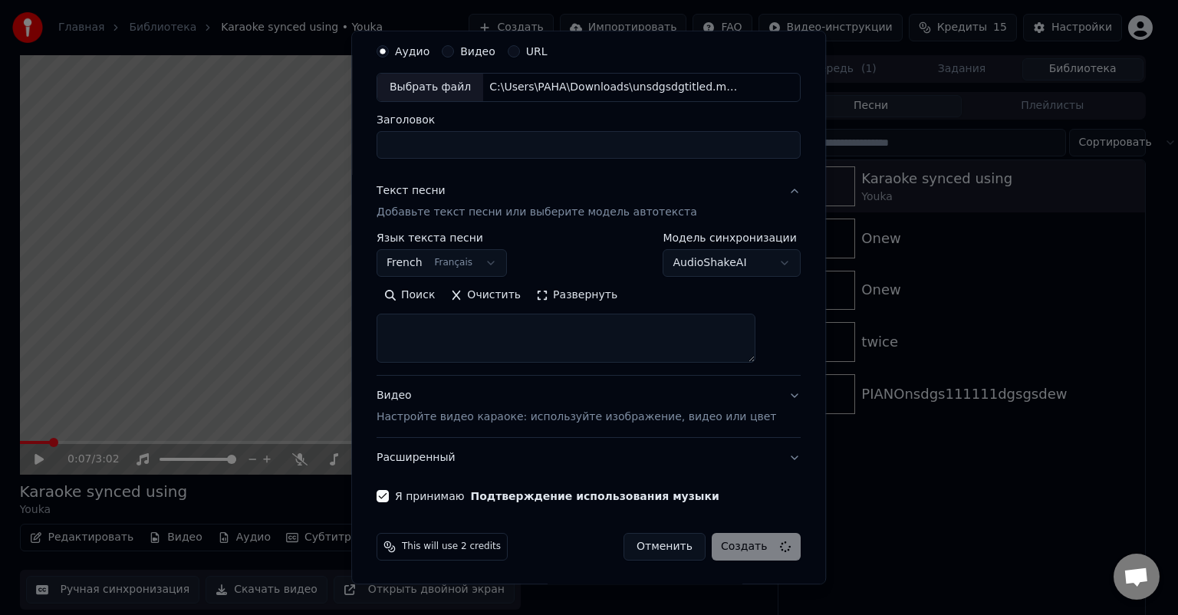
select select
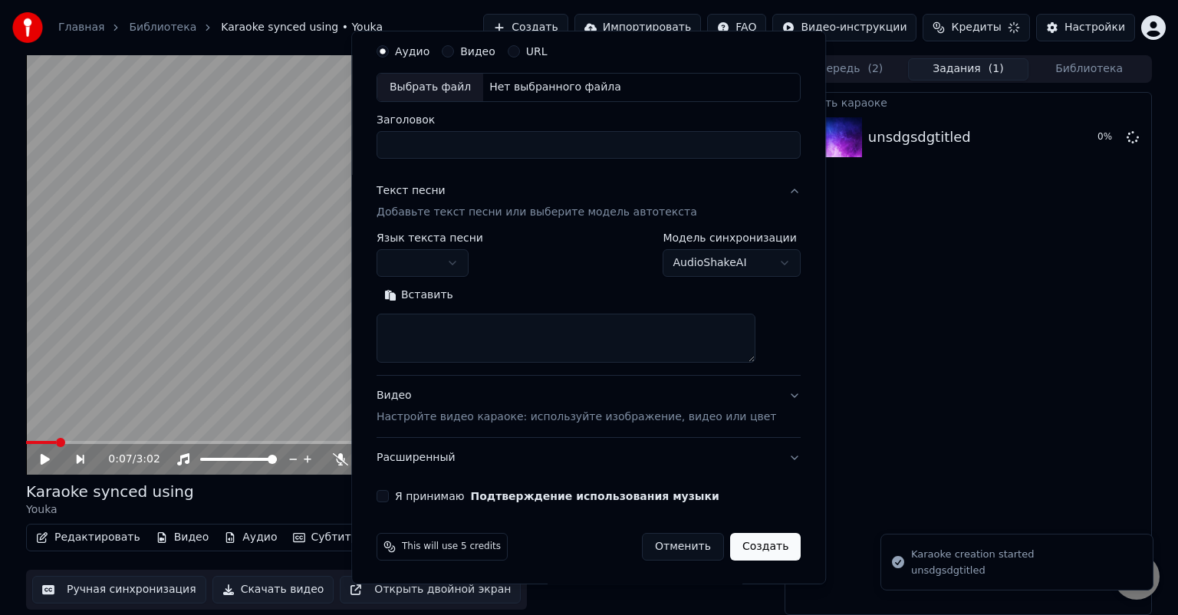
scroll to position [0, 0]
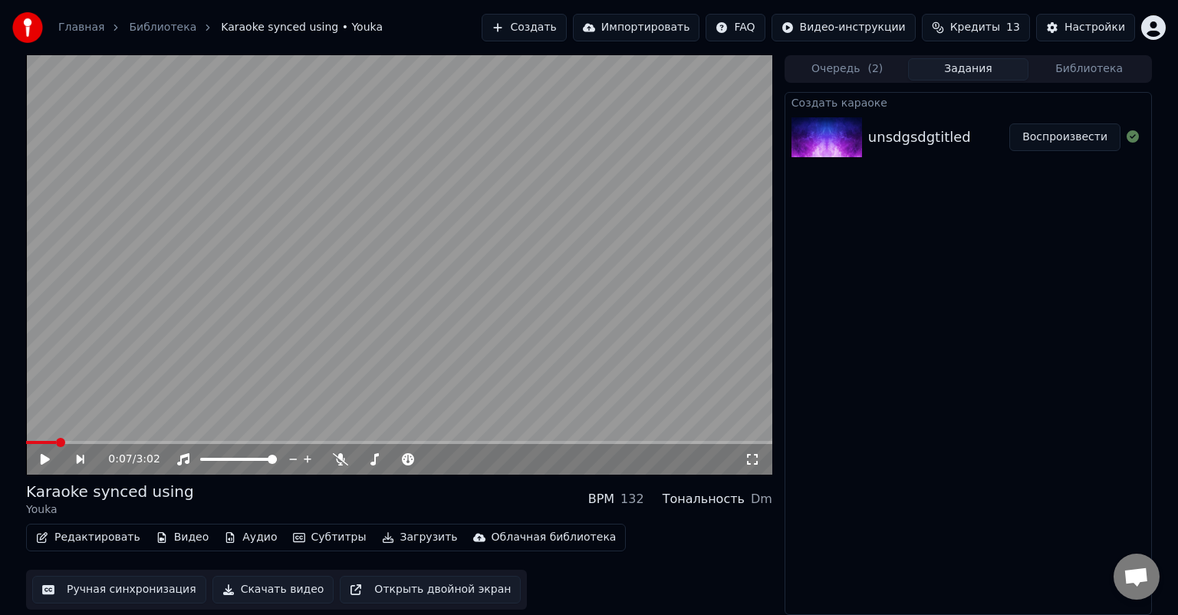
click at [1030, 133] on button "Воспроизвести" at bounding box center [1065, 138] width 111 height 28
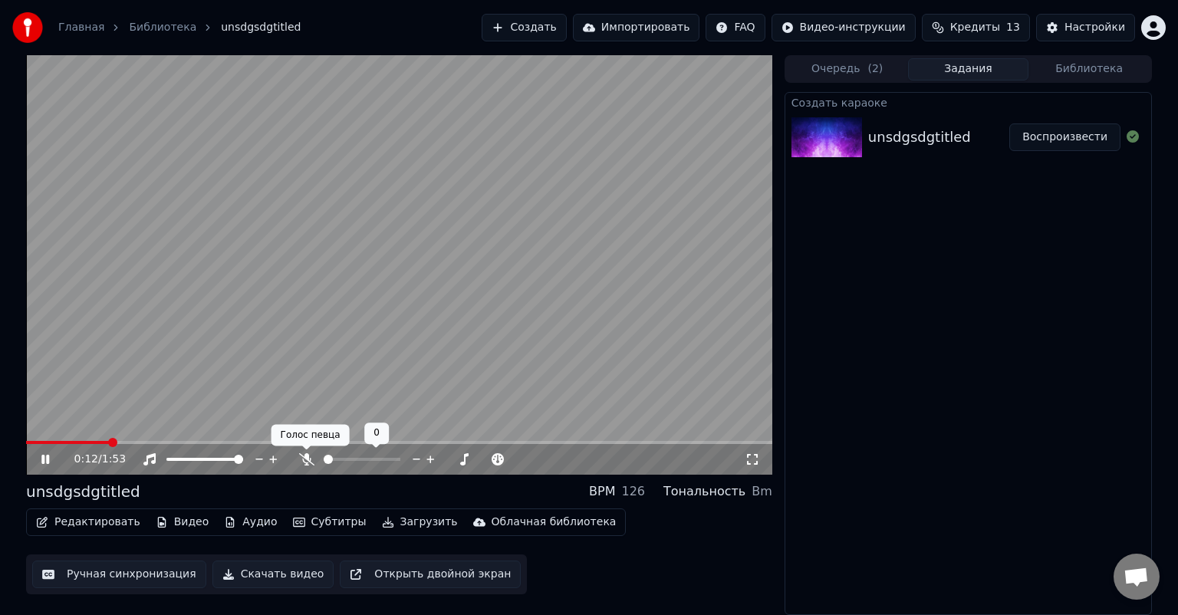
click at [308, 456] on icon at bounding box center [306, 459] width 15 height 12
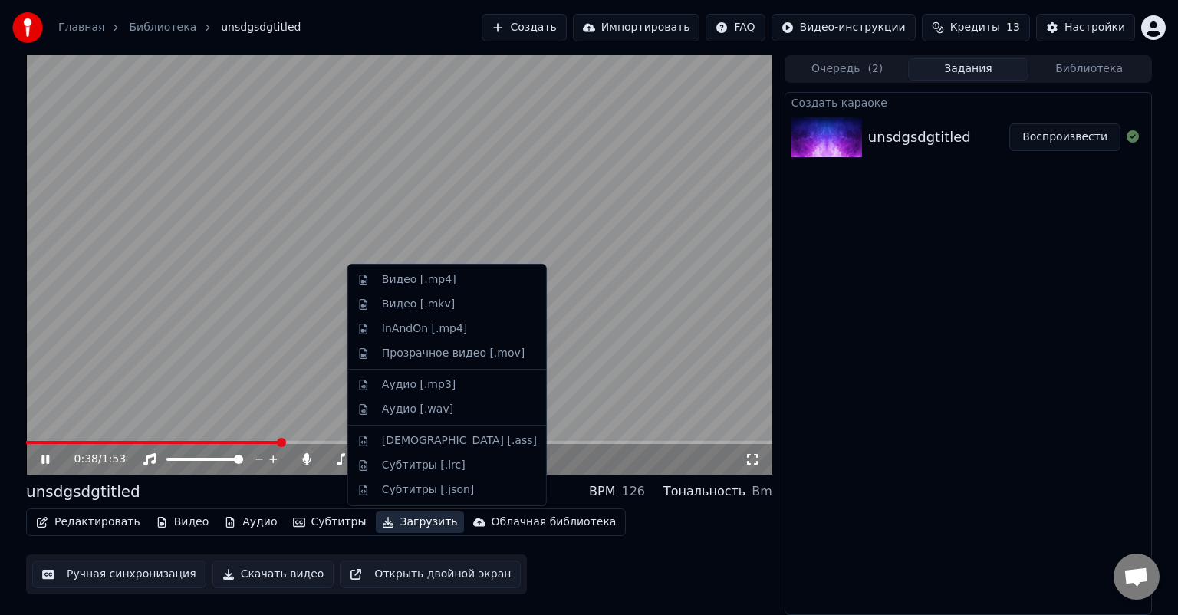
click at [397, 525] on button "Загрузить" at bounding box center [420, 522] width 88 height 21
click at [433, 356] on div "Прозрачное видео [.mov]" at bounding box center [453, 353] width 143 height 15
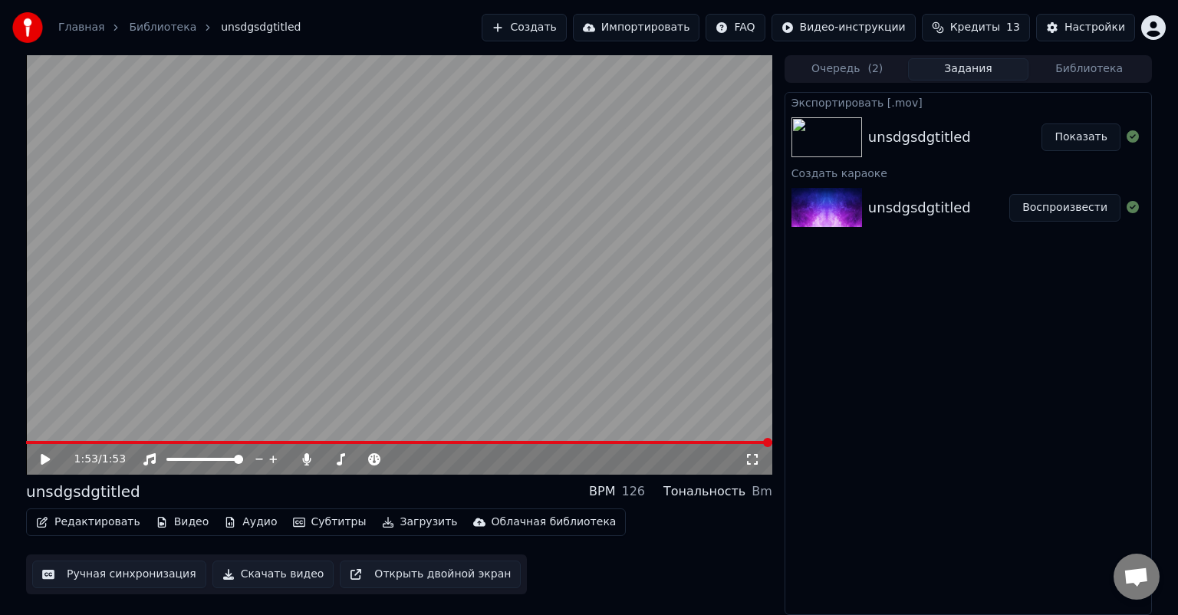
click at [1105, 145] on button "Показать" at bounding box center [1081, 138] width 79 height 28
click at [324, 525] on button "Субтитры" at bounding box center [330, 522] width 86 height 21
click at [377, 525] on button "Загрузить" at bounding box center [420, 522] width 88 height 21
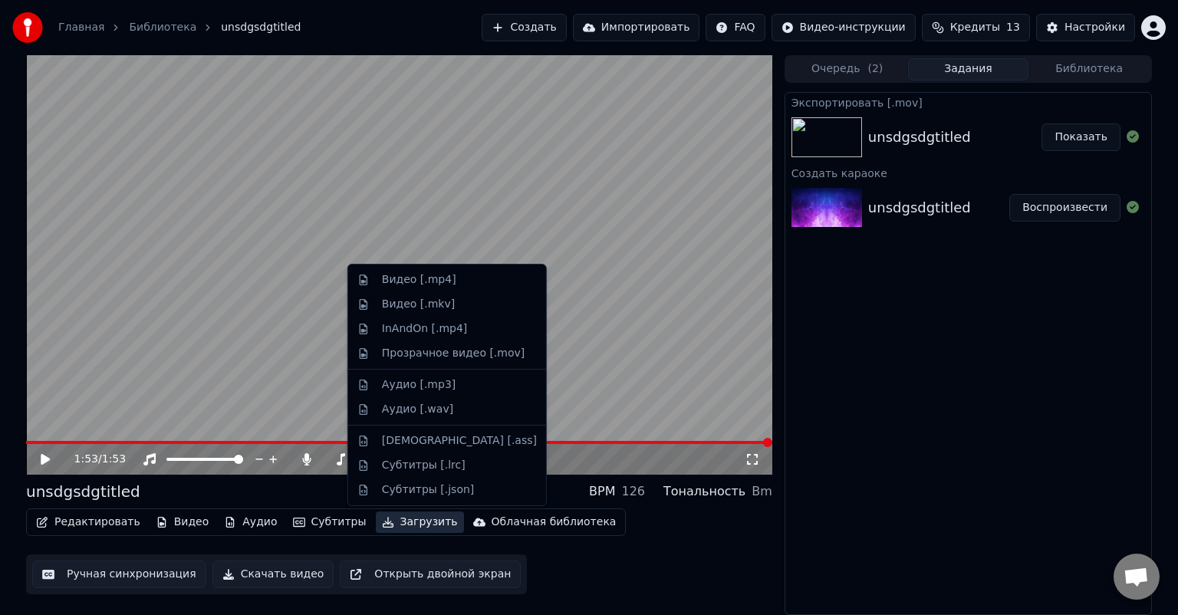
click at [377, 525] on button "Загрузить" at bounding box center [420, 522] width 88 height 21
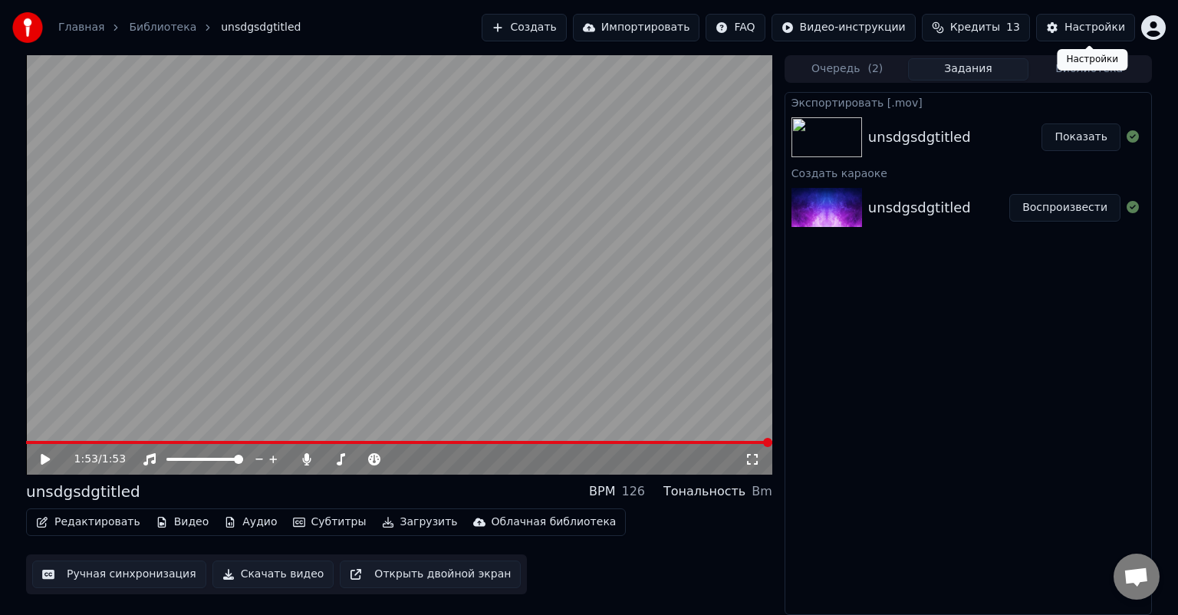
click at [1069, 18] on button "Настройки" at bounding box center [1085, 28] width 99 height 28
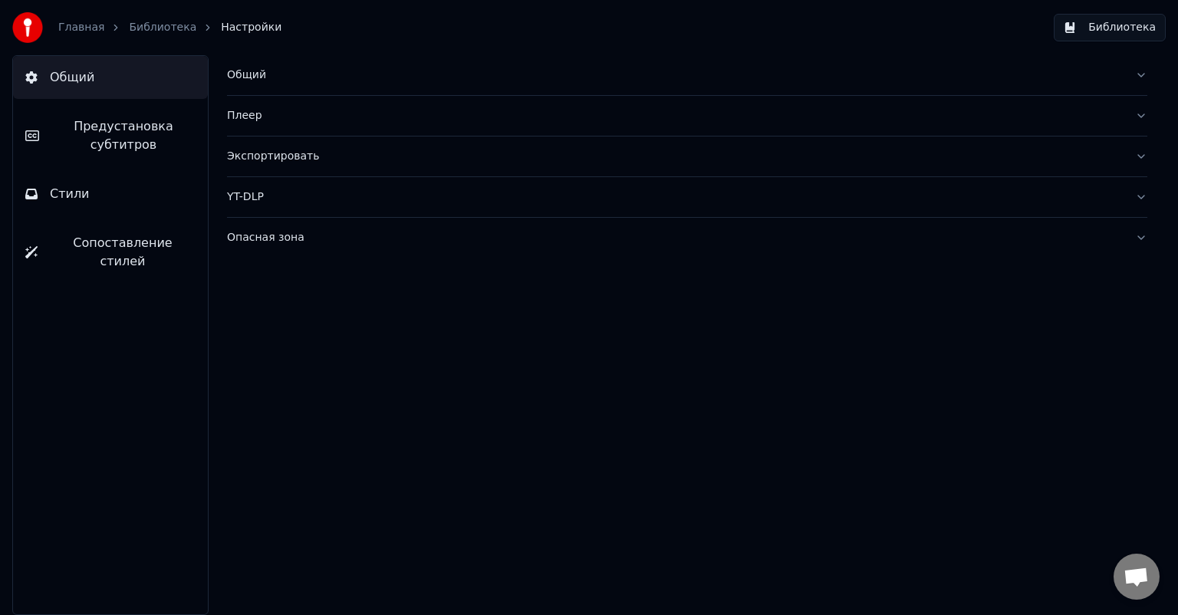
click at [116, 235] on span "Сопоставление стилей" at bounding box center [123, 252] width 146 height 37
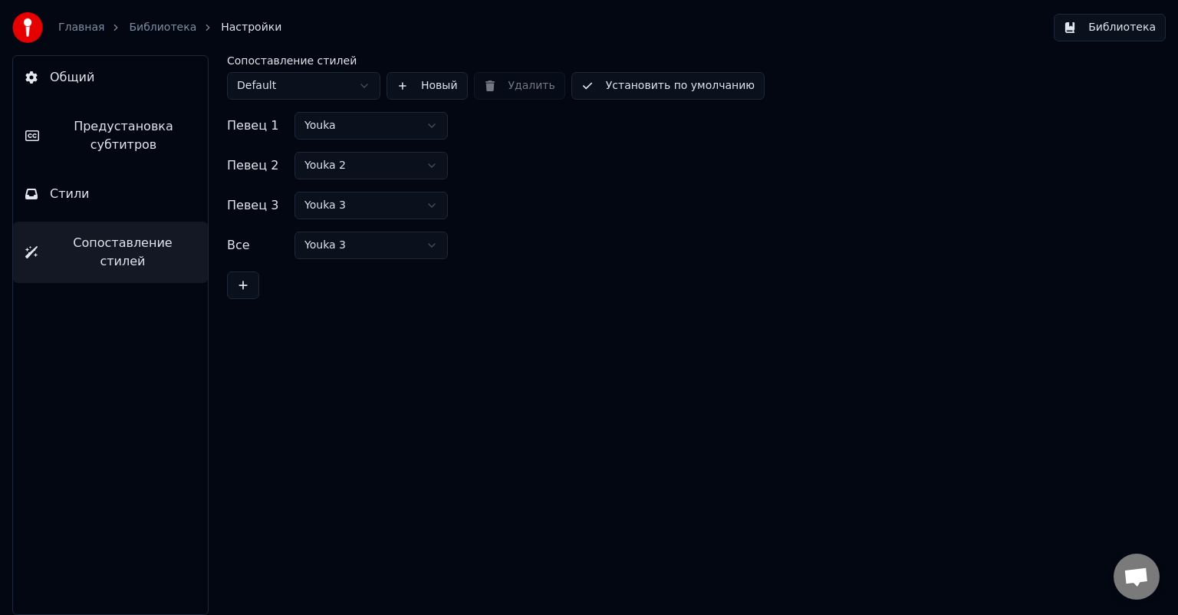
click at [138, 144] on span "Предустановка субтитров" at bounding box center [123, 135] width 144 height 37
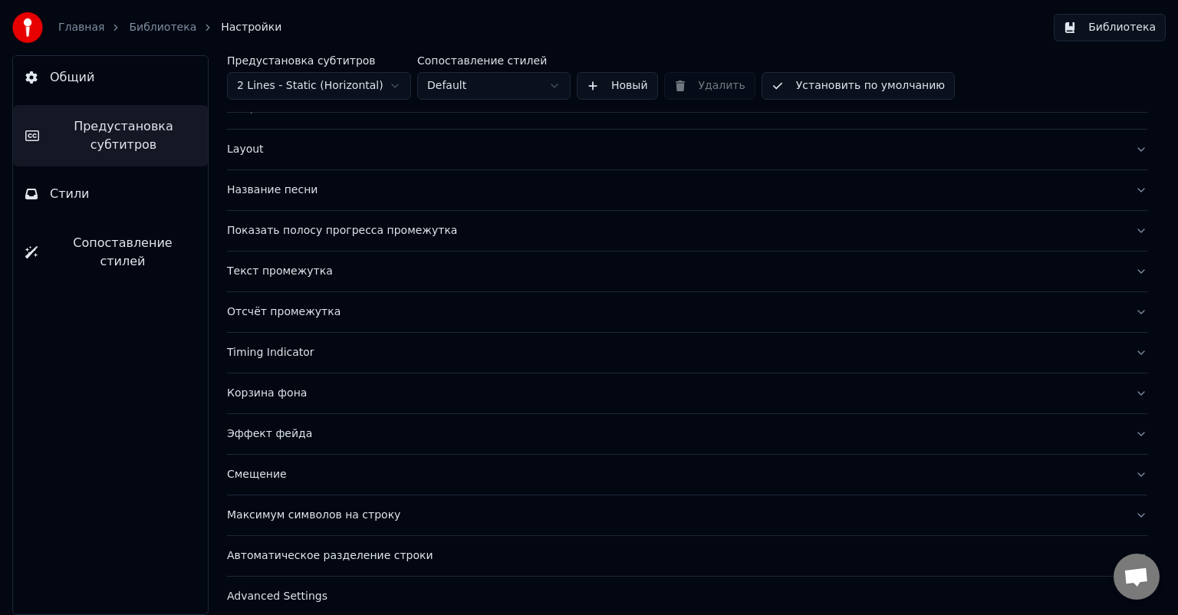
scroll to position [66, 0]
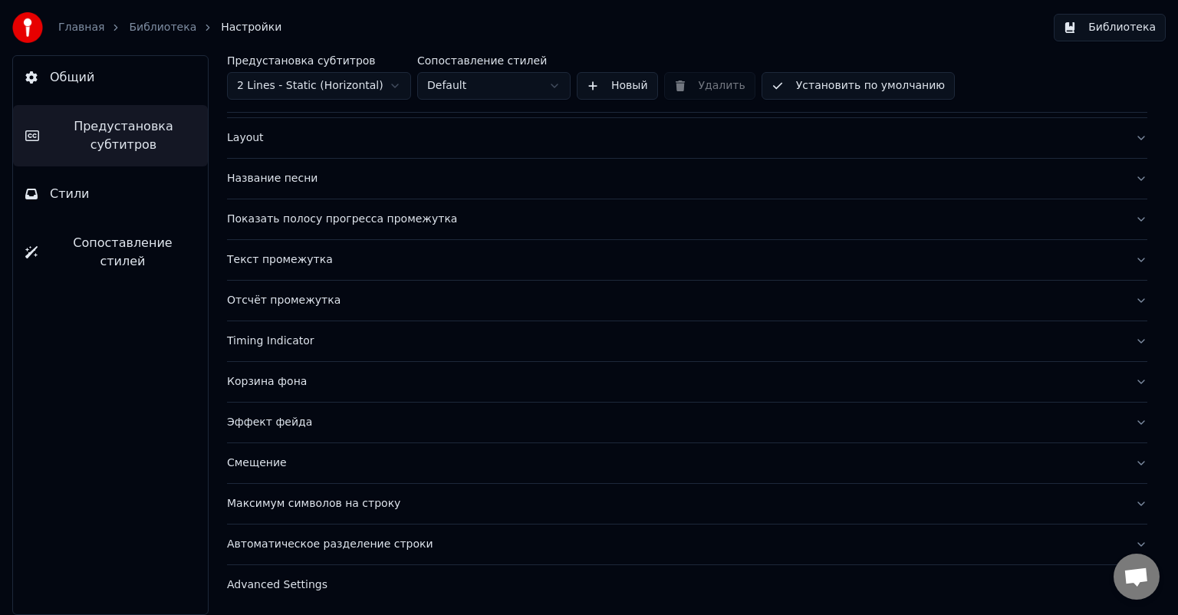
click at [296, 587] on div "Advanced Settings" at bounding box center [675, 585] width 896 height 15
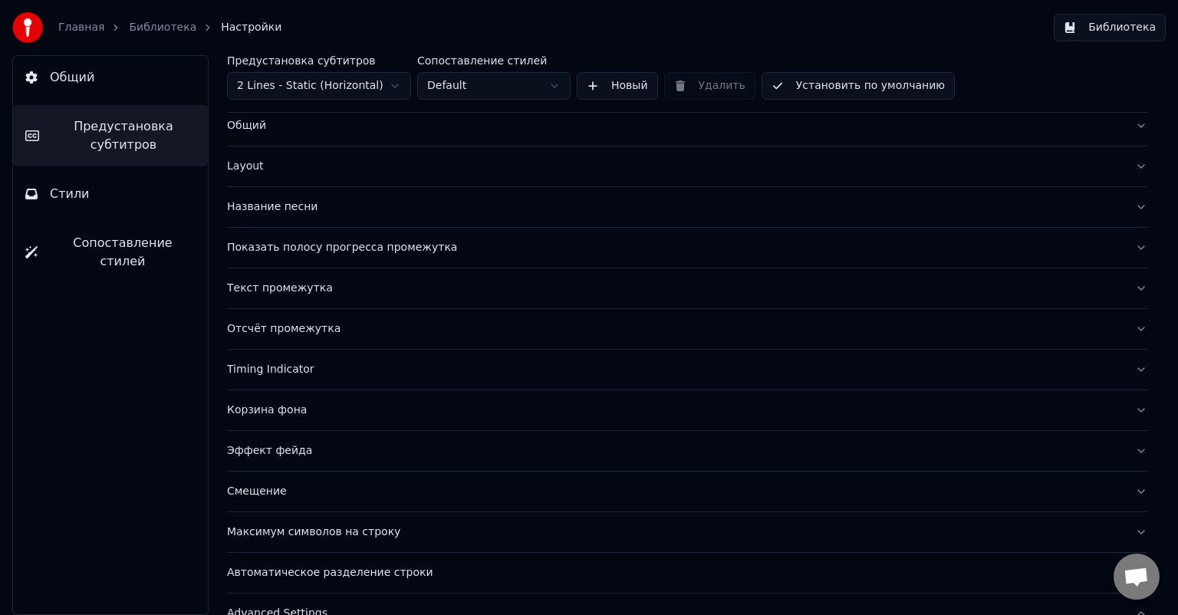
scroll to position [0, 0]
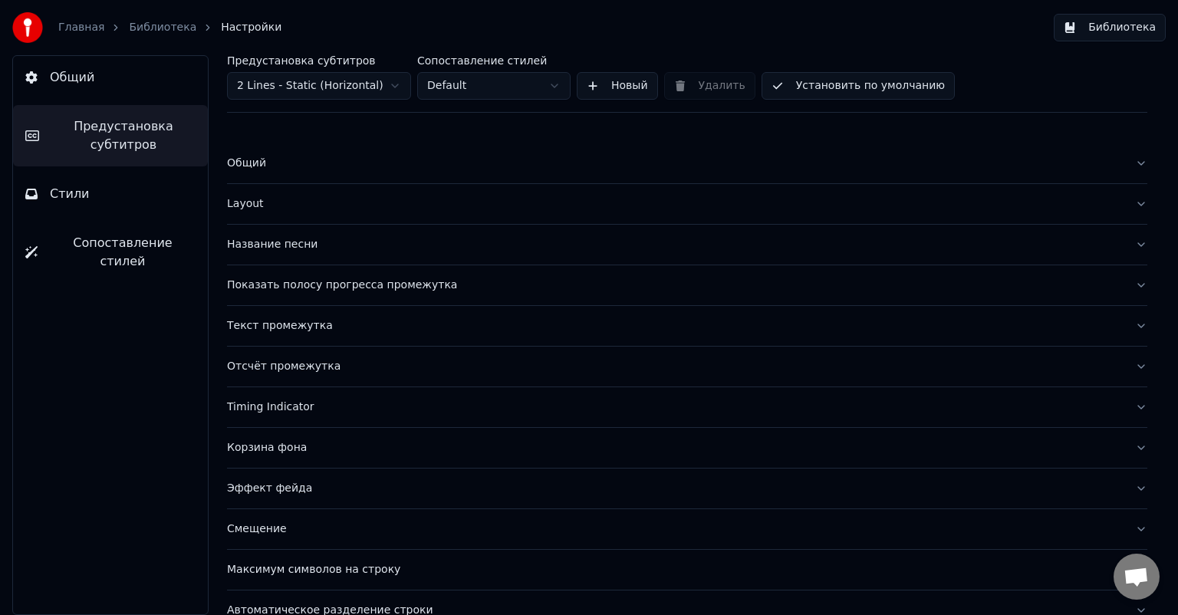
click at [279, 210] on div "Layout" at bounding box center [675, 203] width 896 height 15
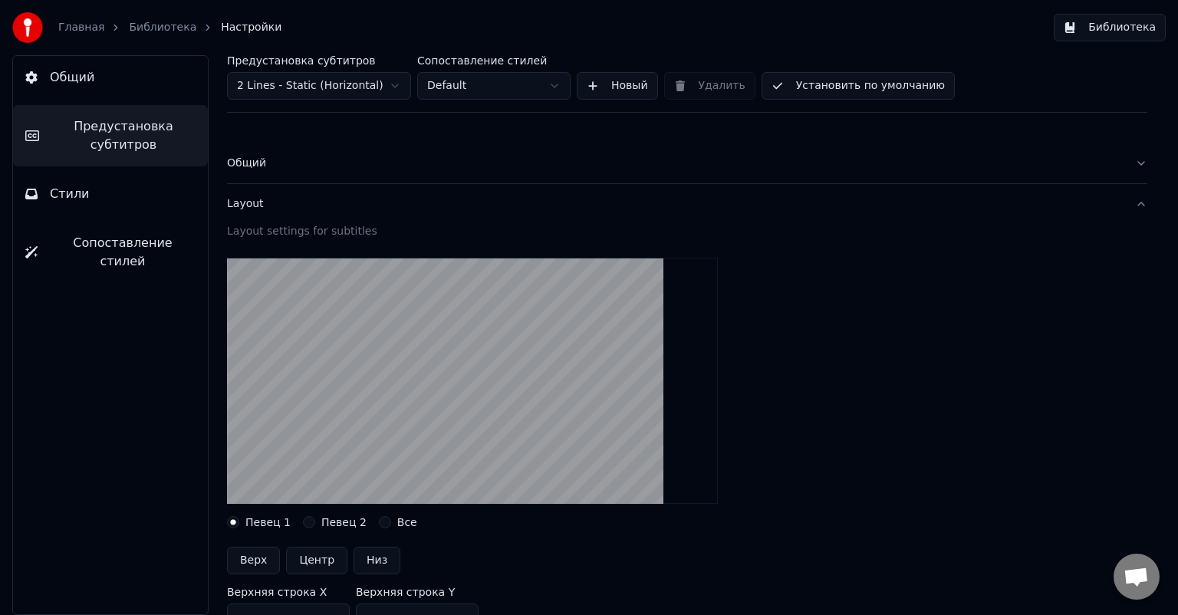
click at [279, 206] on div "Layout" at bounding box center [675, 203] width 896 height 15
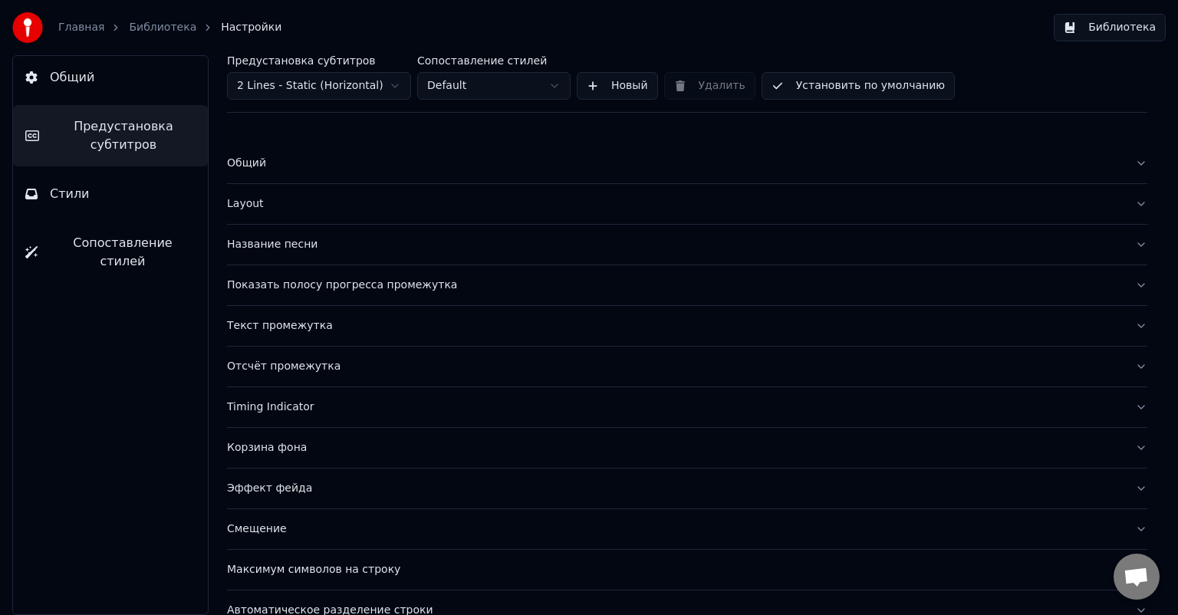
click at [107, 195] on button "Стили" at bounding box center [110, 194] width 195 height 43
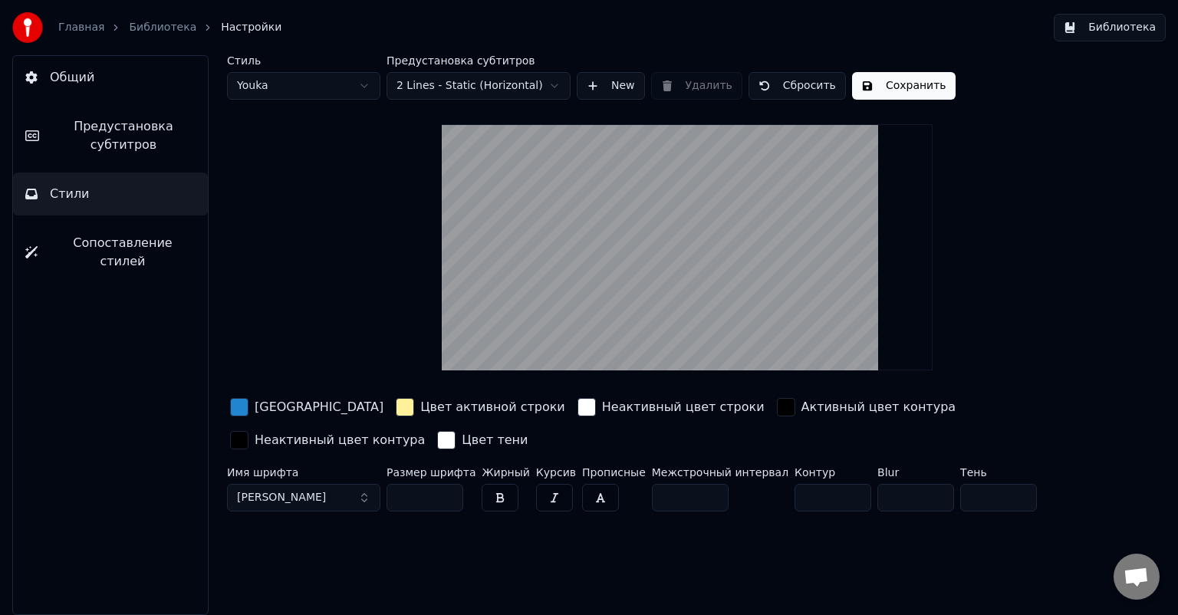
click at [777, 405] on div "button" at bounding box center [786, 407] width 18 height 18
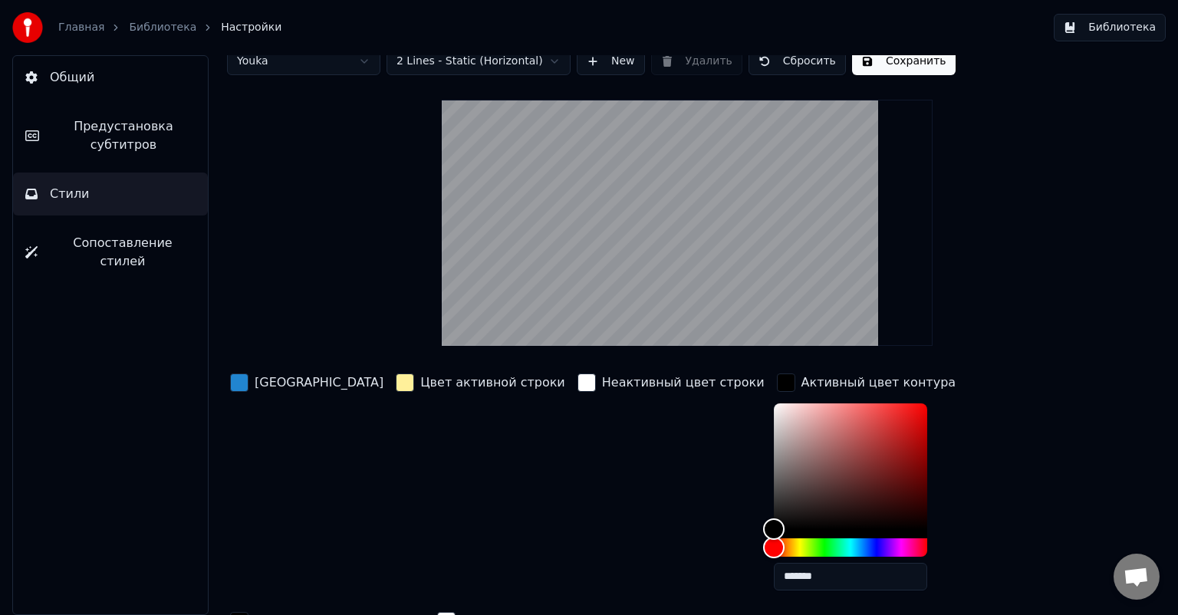
scroll to position [106, 0]
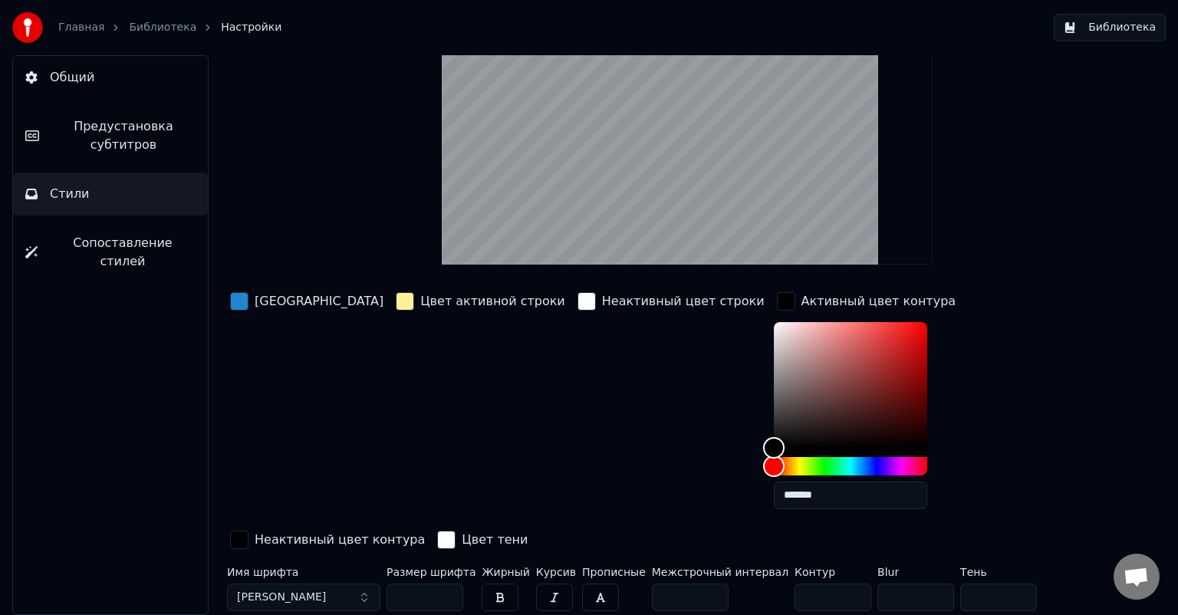
click at [428, 528] on div "Неактивный цвет контура" at bounding box center [327, 541] width 201 height 27
click at [575, 436] on div "Неактивный цвет строки" at bounding box center [671, 405] width 193 height 232
click at [447, 445] on div "Цвет активной строки" at bounding box center [481, 405] width 176 height 232
click at [249, 422] on div "[GEOGRAPHIC_DATA]" at bounding box center [307, 405] width 160 height 232
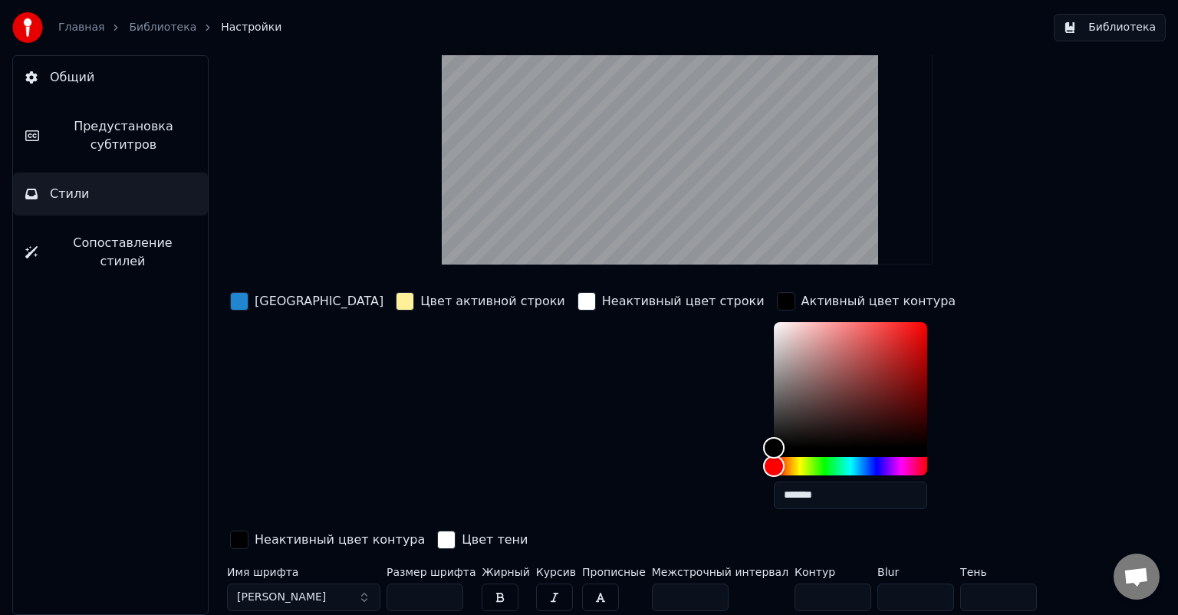
click at [272, 206] on div "Стиль Youka Предустановка субтитров 2 Lines - Static (Horizontal) New Удалить С…" at bounding box center [687, 283] width 921 height 668
click at [338, 399] on div "Цвет заливки Цвет активной строки Неактивный цвет строки Активный цвет контура …" at bounding box center [639, 421] width 825 height 265
click at [94, 84] on button "Общий" at bounding box center [110, 77] width 195 height 43
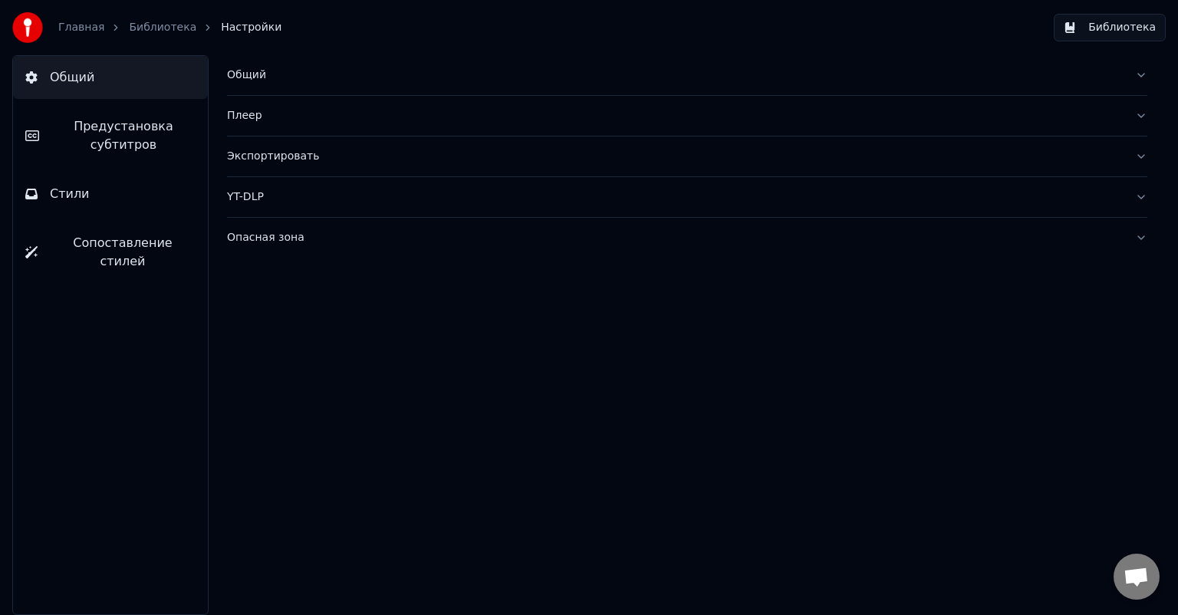
click at [136, 28] on link "Библиотека" at bounding box center [163, 27] width 68 height 15
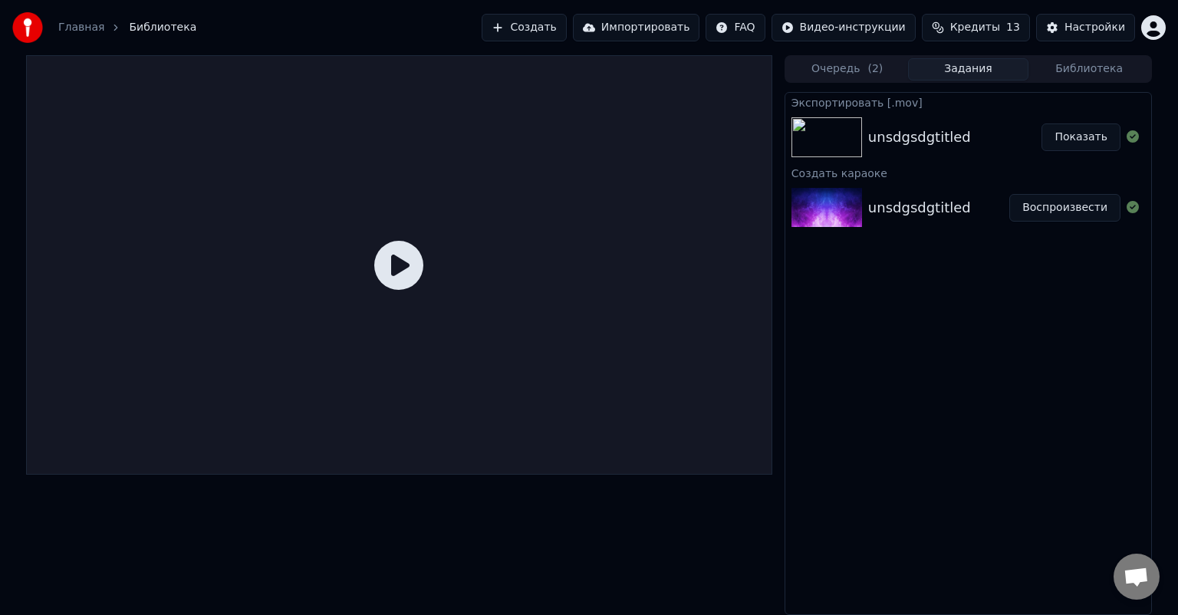
click at [1097, 204] on button "Воспроизвести" at bounding box center [1065, 208] width 111 height 28
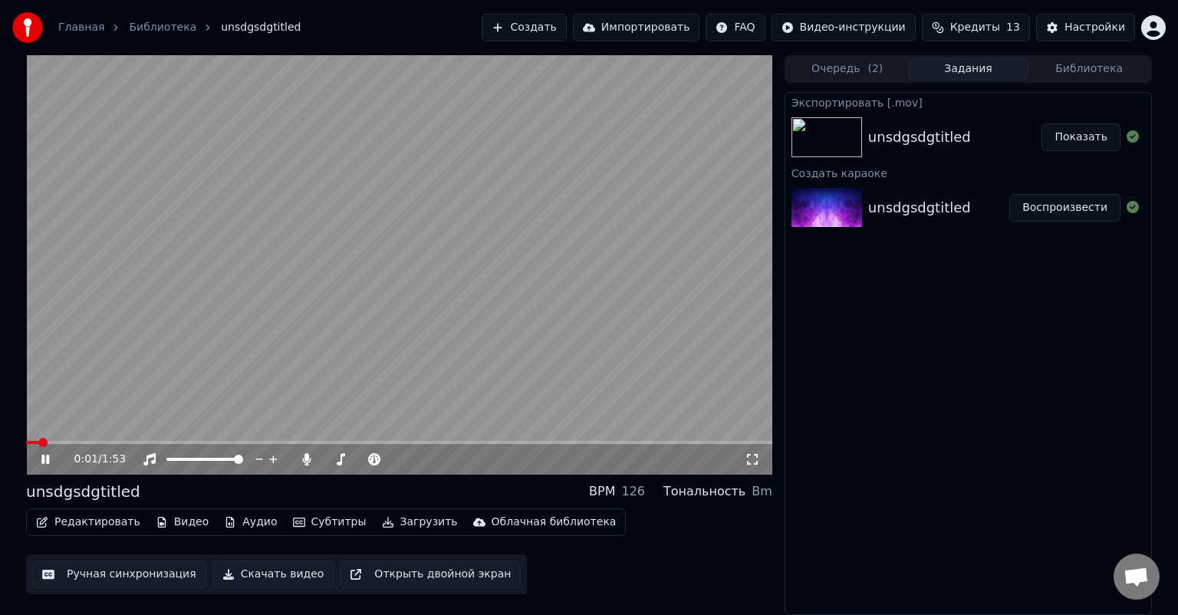
click at [40, 461] on icon at bounding box center [56, 459] width 36 height 12
click at [96, 536] on div "Редактировать Видео Аудио Субтитры Загрузить Облачная библиотека" at bounding box center [326, 523] width 600 height 28
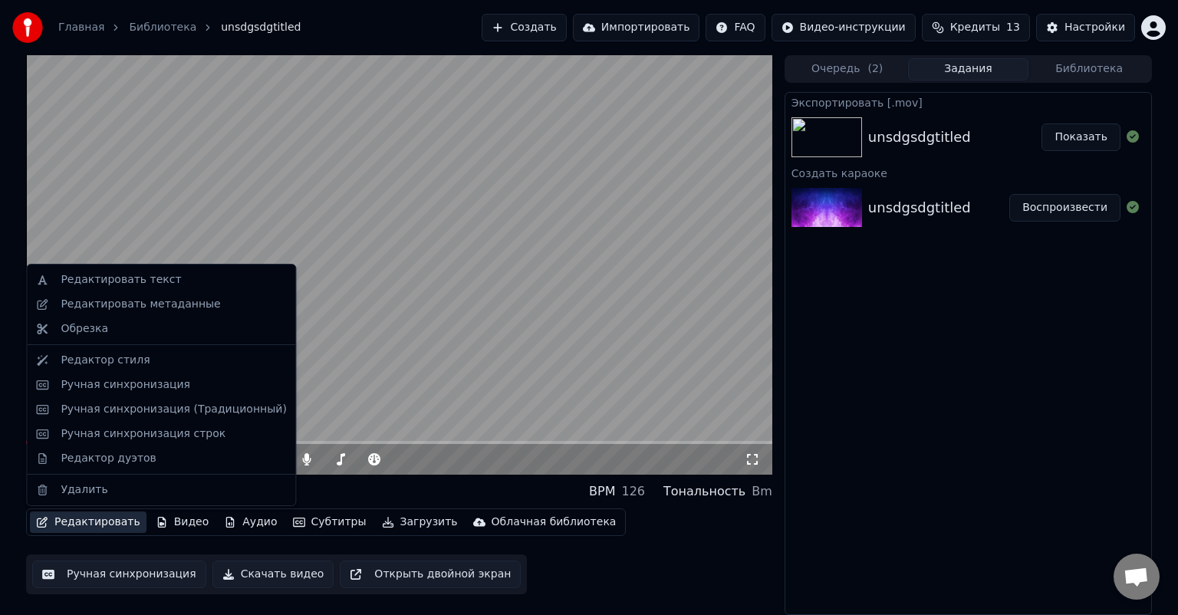
click at [97, 522] on button "Редактировать" at bounding box center [88, 522] width 117 height 21
click at [171, 357] on div "Редактор стиля" at bounding box center [174, 360] width 226 height 15
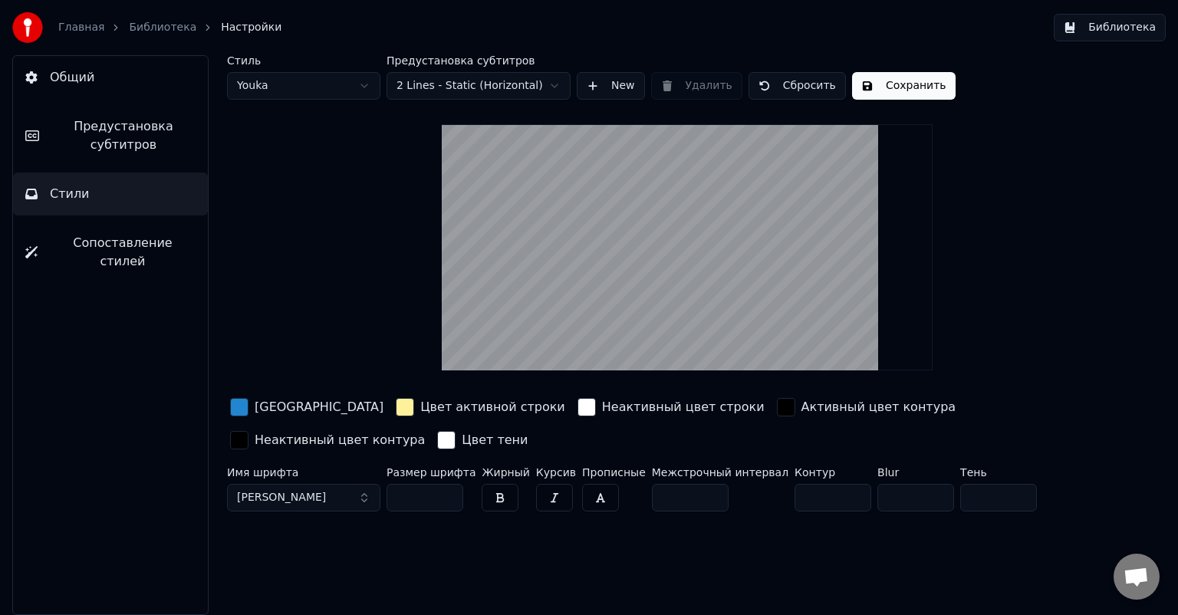
click at [107, 83] on button "Общий" at bounding box center [110, 77] width 195 height 43
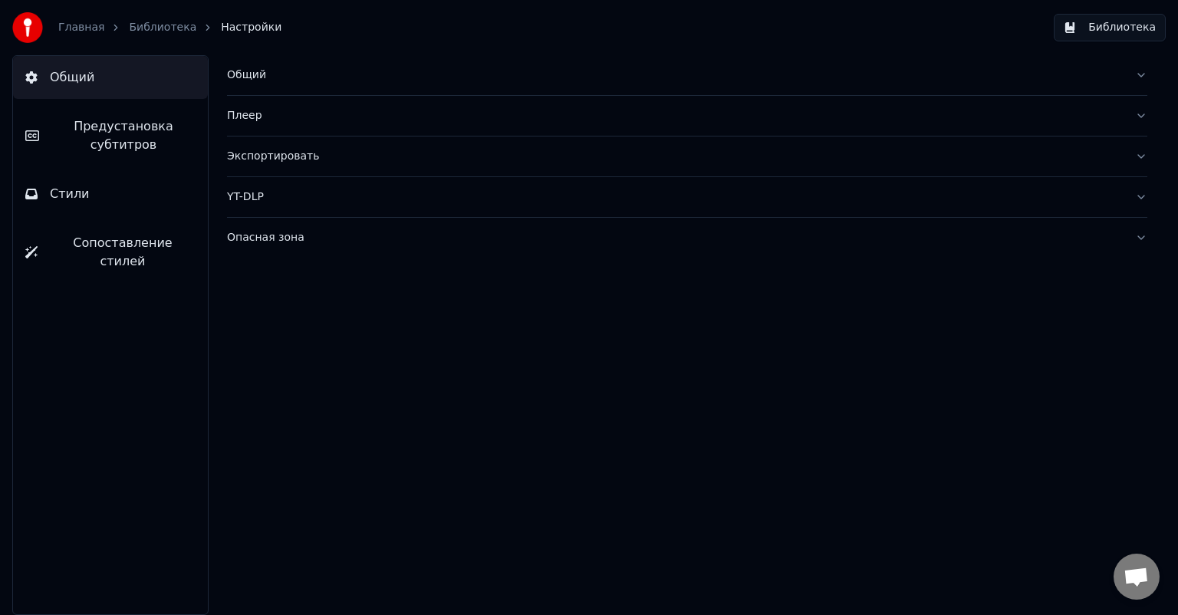
click at [319, 69] on div "Общий" at bounding box center [675, 75] width 896 height 15
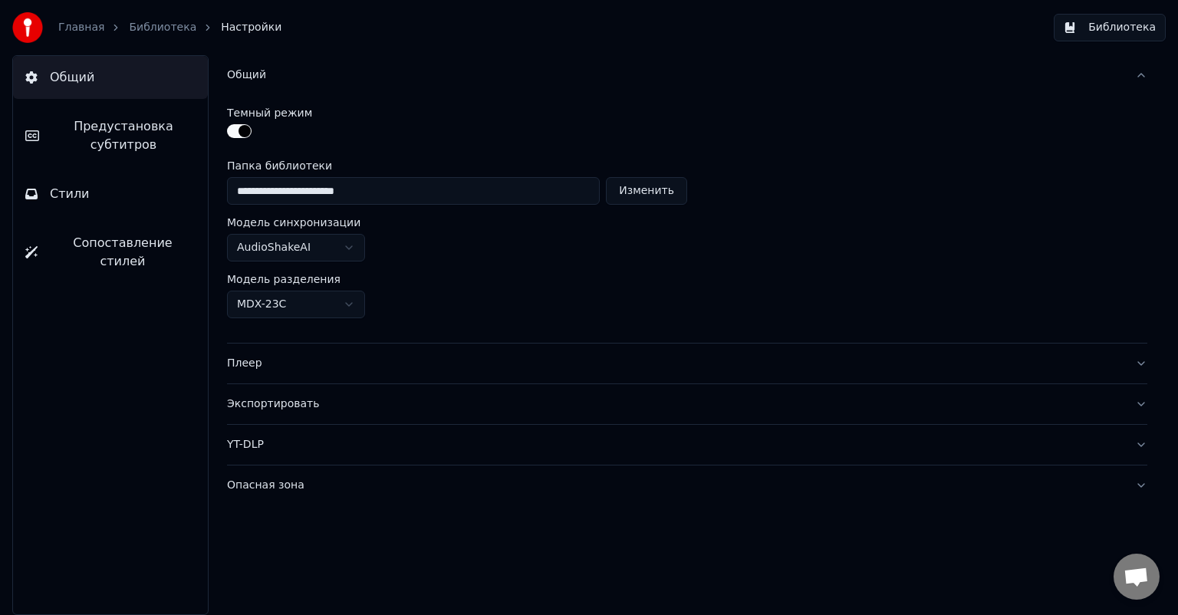
click at [337, 402] on div "Экспортировать" at bounding box center [675, 404] width 896 height 15
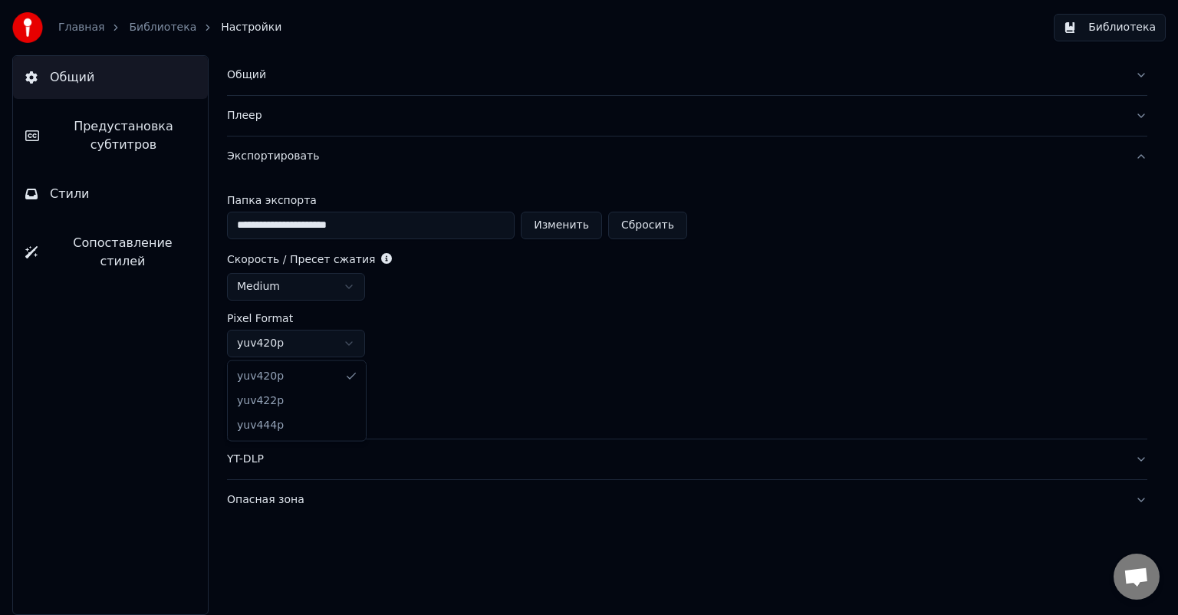
click at [341, 345] on html "**********" at bounding box center [589, 307] width 1178 height 615
click at [328, 397] on input "**" at bounding box center [288, 401] width 123 height 28
drag, startPoint x: 258, startPoint y: 398, endPoint x: 226, endPoint y: 398, distance: 32.2
click at [226, 398] on div "**********" at bounding box center [687, 335] width 982 height 560
type input "**"
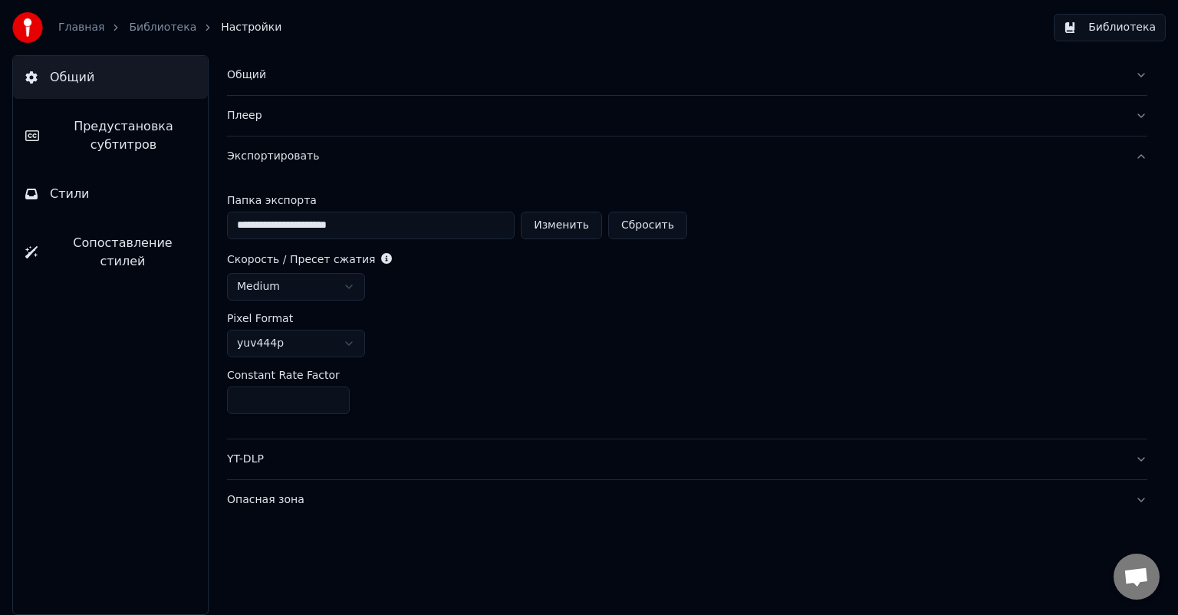
click at [399, 420] on div "**********" at bounding box center [687, 307] width 921 height 262
click at [298, 457] on div "YT-DLP" at bounding box center [675, 459] width 896 height 15
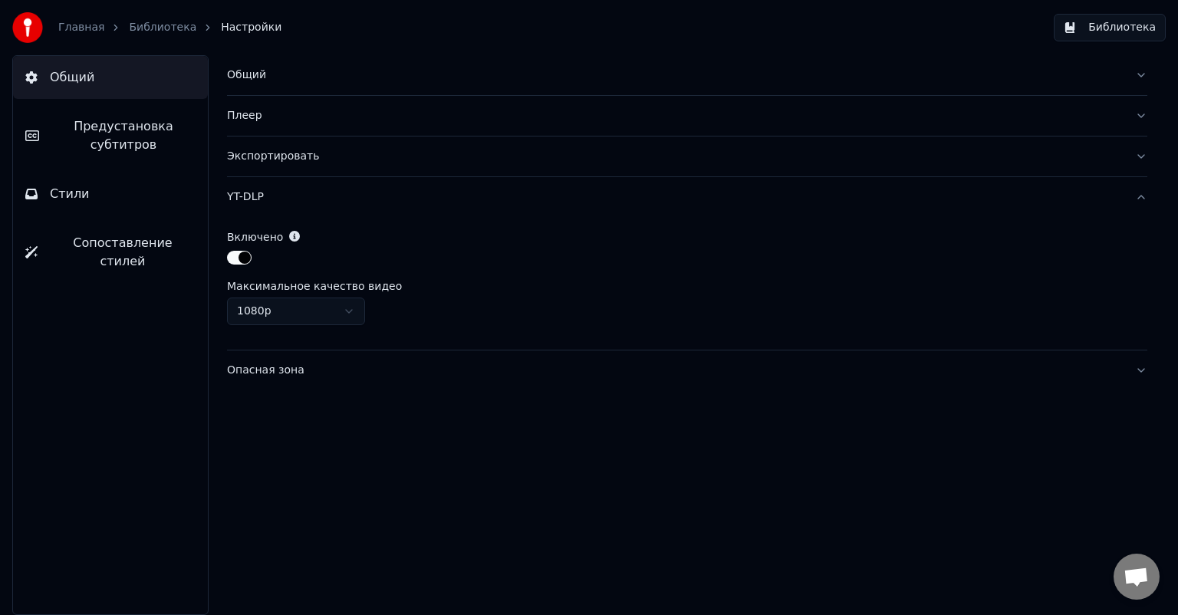
click at [313, 372] on div "Опасная зона" at bounding box center [675, 370] width 896 height 15
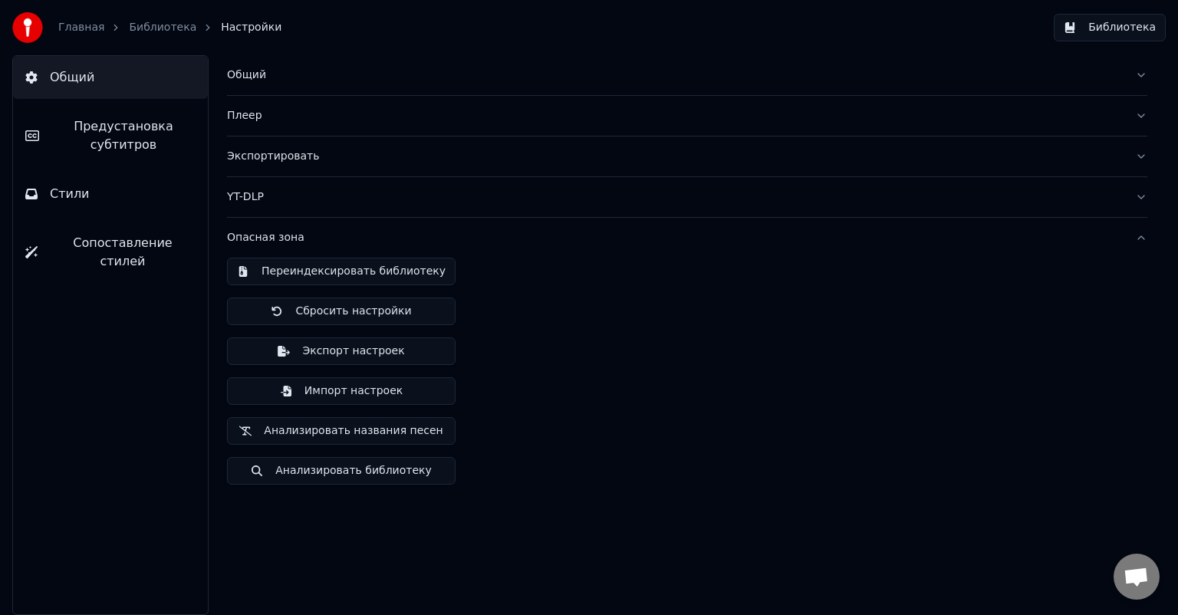
click at [306, 110] on div "Плеер" at bounding box center [675, 115] width 896 height 15
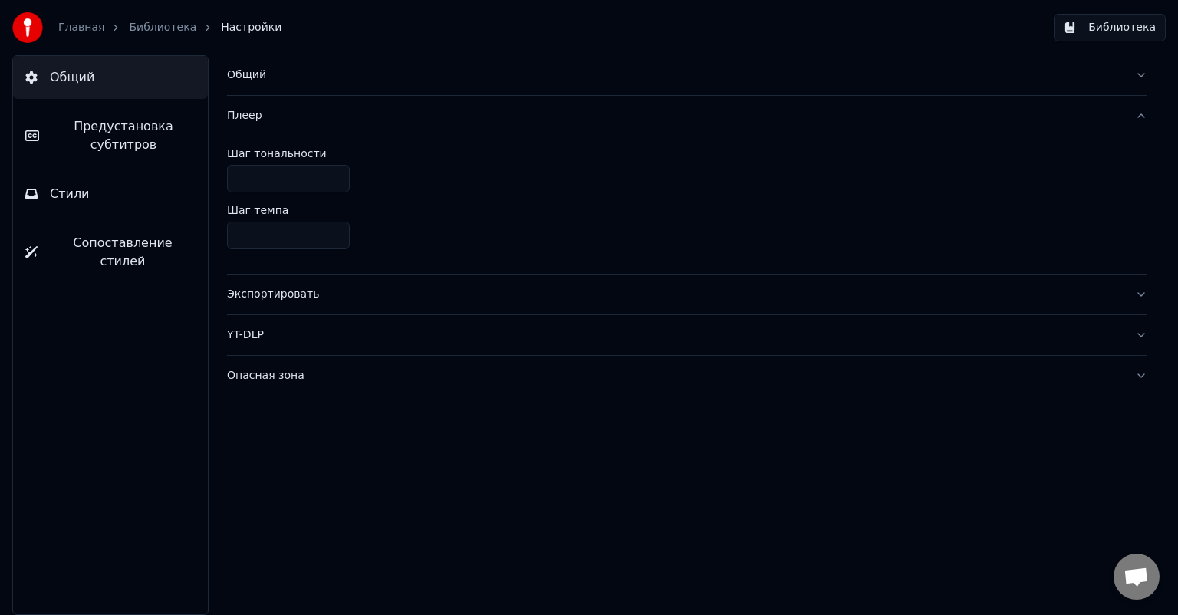
click at [275, 80] on div "Общий" at bounding box center [675, 75] width 896 height 15
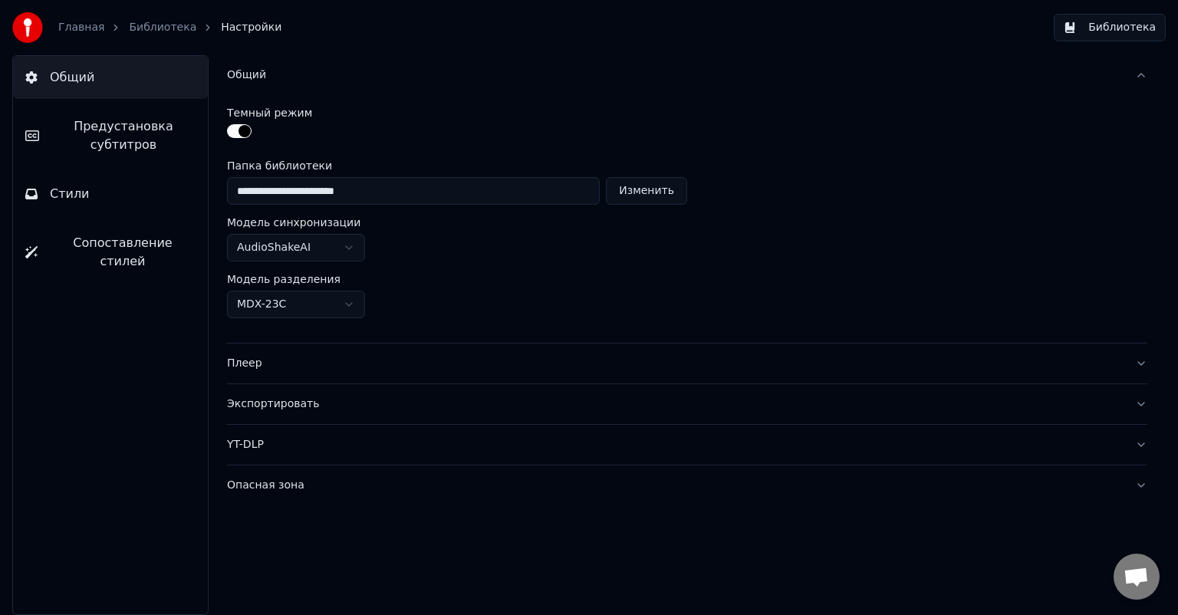
click at [347, 298] on html "**********" at bounding box center [589, 307] width 1178 height 615
click at [288, 399] on div "Экспортировать" at bounding box center [675, 404] width 896 height 15
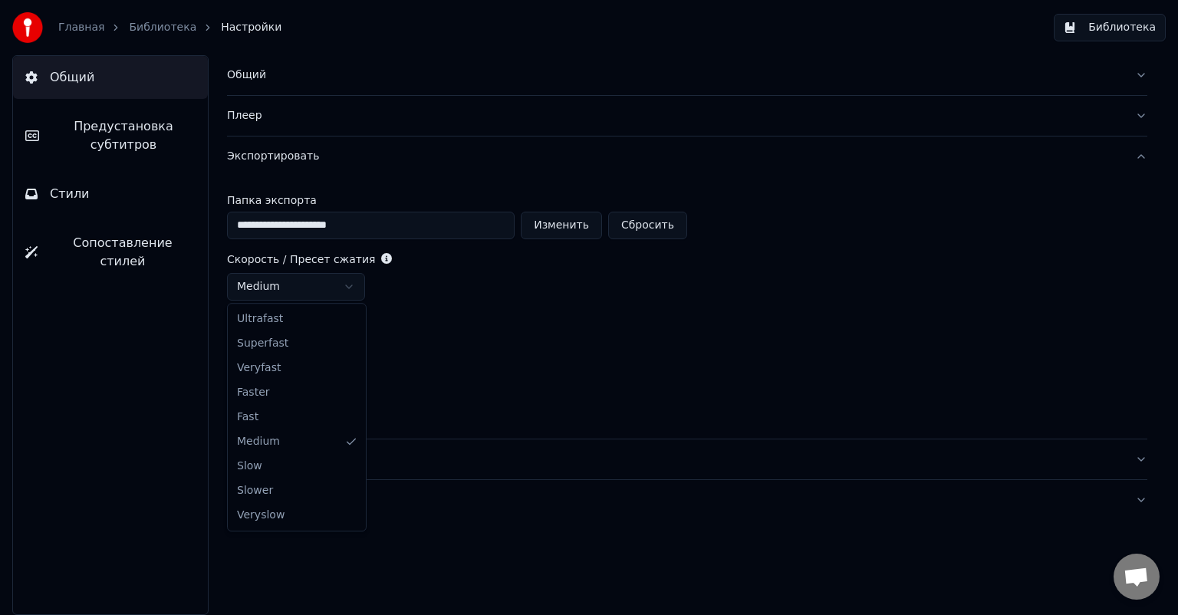
click at [350, 288] on html "**********" at bounding box center [589, 307] width 1178 height 615
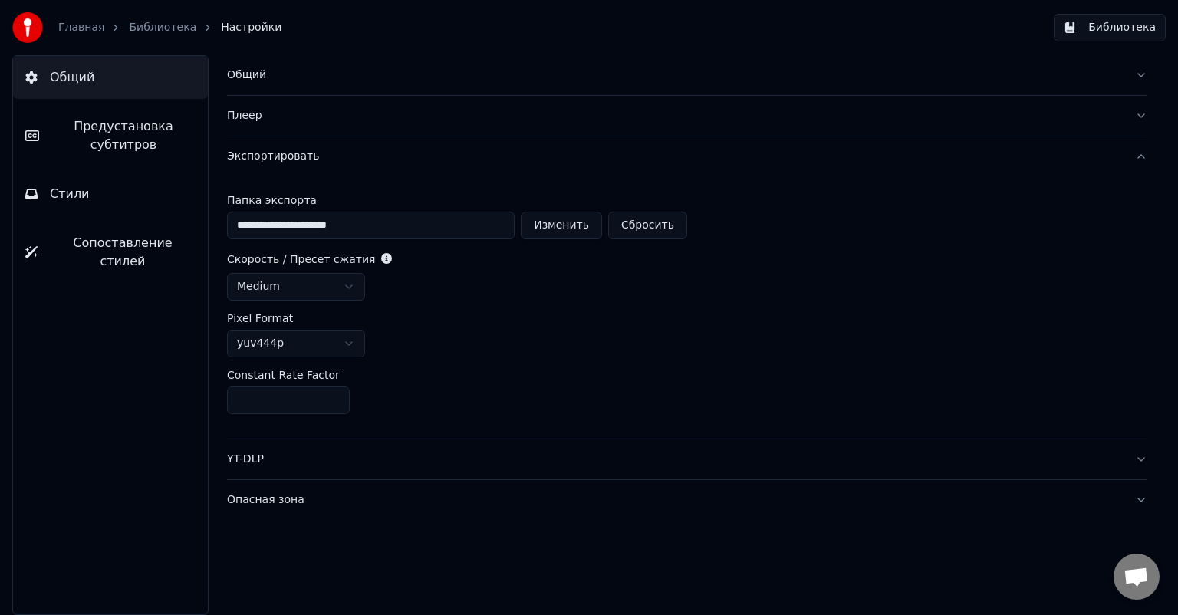
click at [350, 288] on html "**********" at bounding box center [589, 307] width 1178 height 615
click at [350, 344] on html "**********" at bounding box center [589, 307] width 1178 height 615
click at [420, 416] on html "**********" at bounding box center [589, 307] width 1178 height 615
click at [158, 25] on link "Библиотека" at bounding box center [163, 27] width 68 height 15
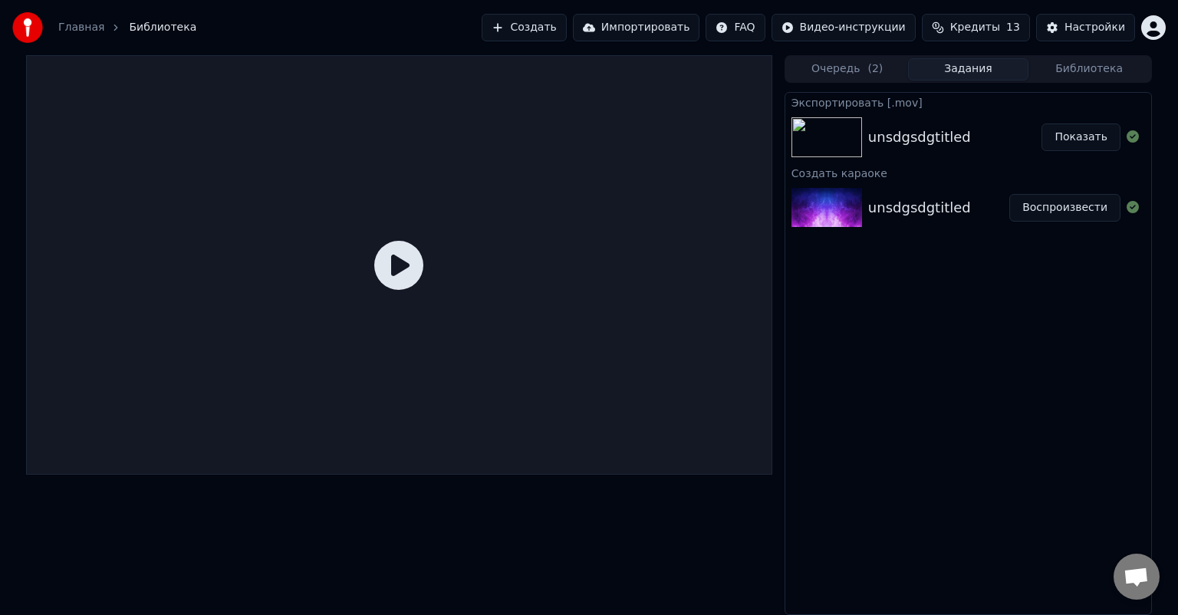
click at [555, 31] on button "Создать" at bounding box center [524, 28] width 84 height 28
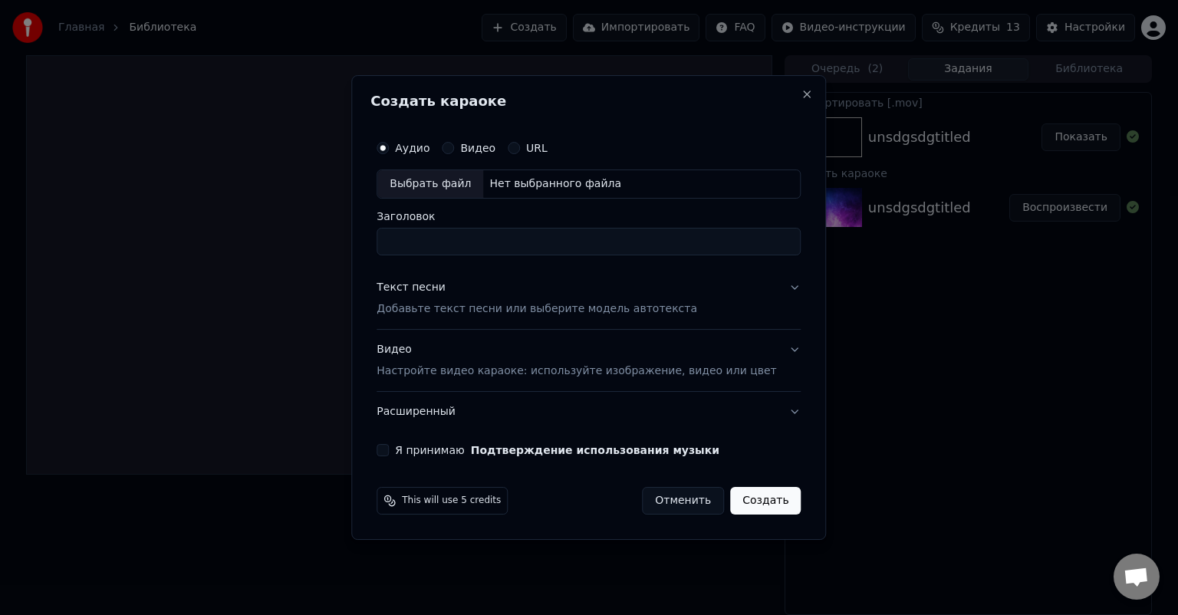
click at [574, 364] on p "Настройте видео караоке: используйте изображение, видео или цвет" at bounding box center [577, 371] width 400 height 15
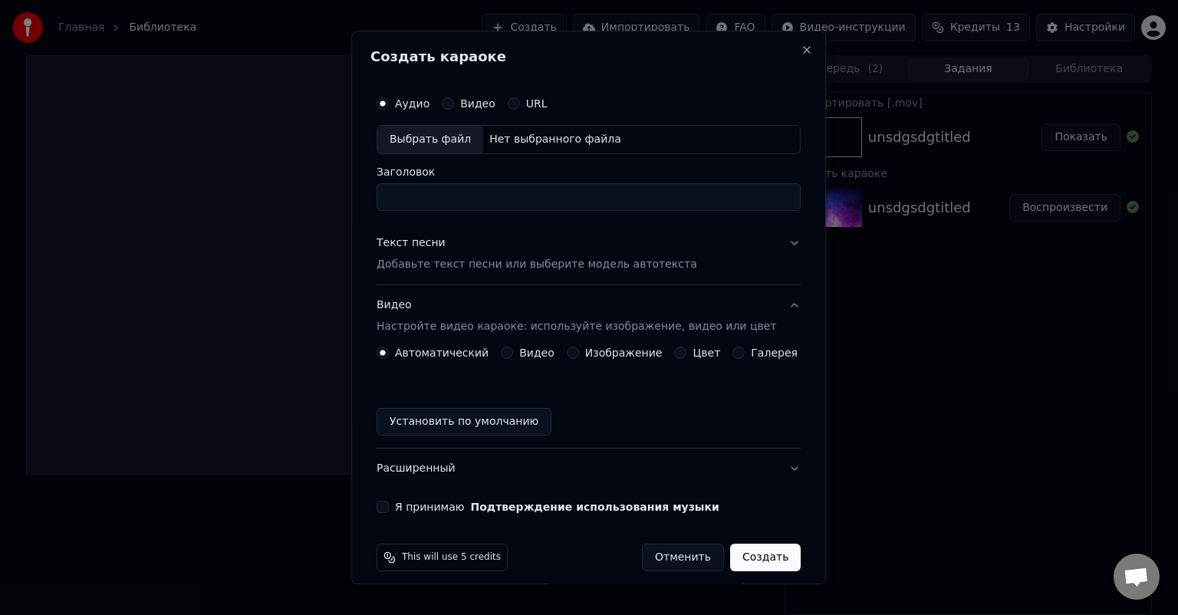
click at [675, 358] on div "Цвет" at bounding box center [698, 353] width 46 height 12
click at [677, 357] on div "Цвет" at bounding box center [698, 353] width 46 height 12
click at [675, 351] on button "Цвет" at bounding box center [681, 353] width 12 height 12
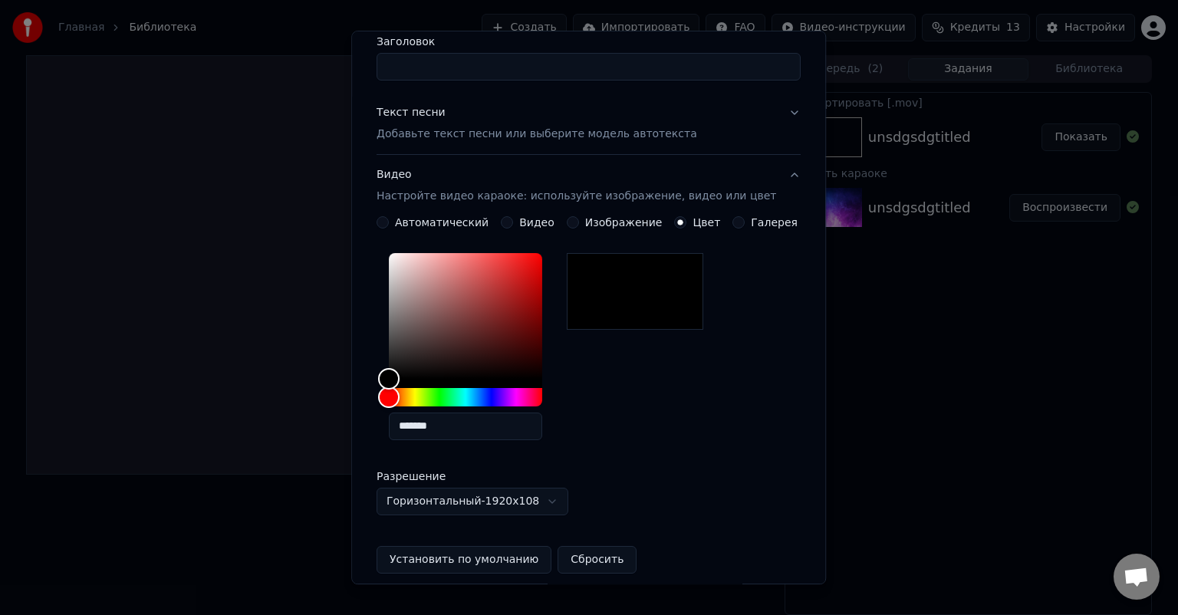
scroll to position [77, 0]
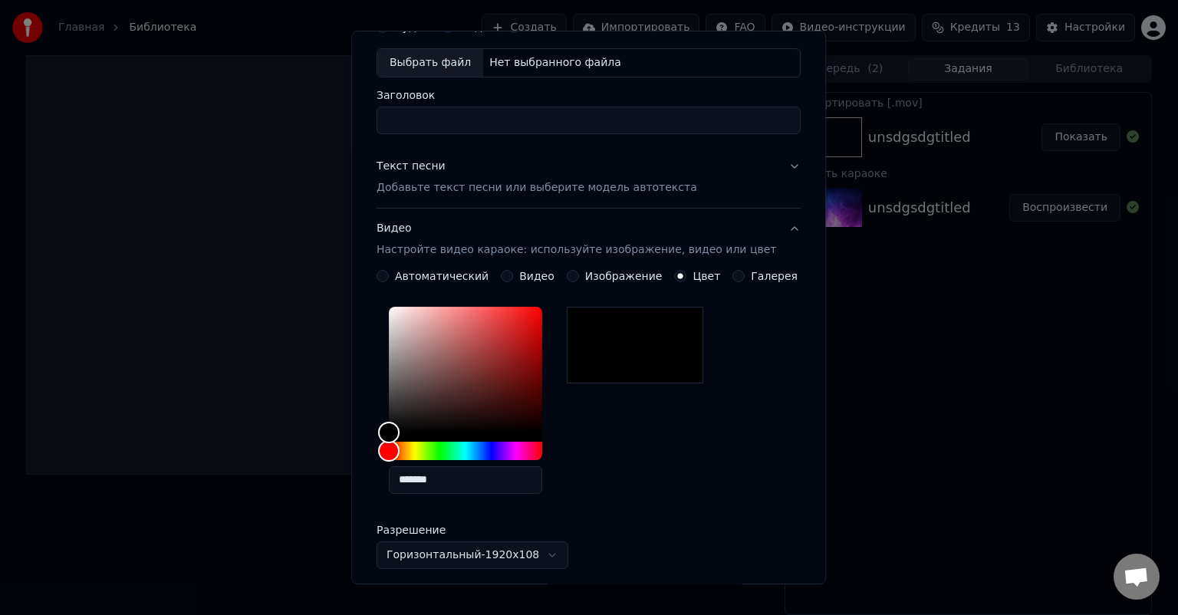
click at [579, 270] on div "Изображение" at bounding box center [615, 276] width 96 height 12
click at [577, 276] on div "Изображение" at bounding box center [615, 276] width 96 height 12
click at [574, 276] on button "Изображение" at bounding box center [573, 276] width 12 height 12
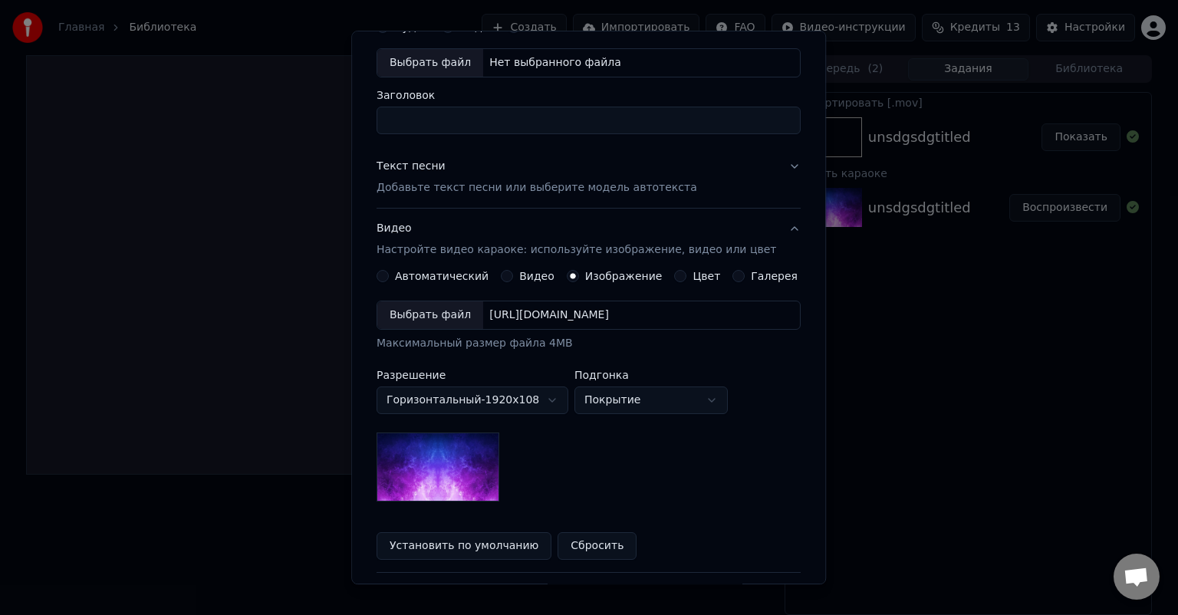
click at [427, 285] on div "**********" at bounding box center [589, 415] width 424 height 290
click at [405, 278] on label "Автоматический" at bounding box center [442, 276] width 94 height 11
click at [389, 278] on button "Автоматический" at bounding box center [383, 276] width 12 height 12
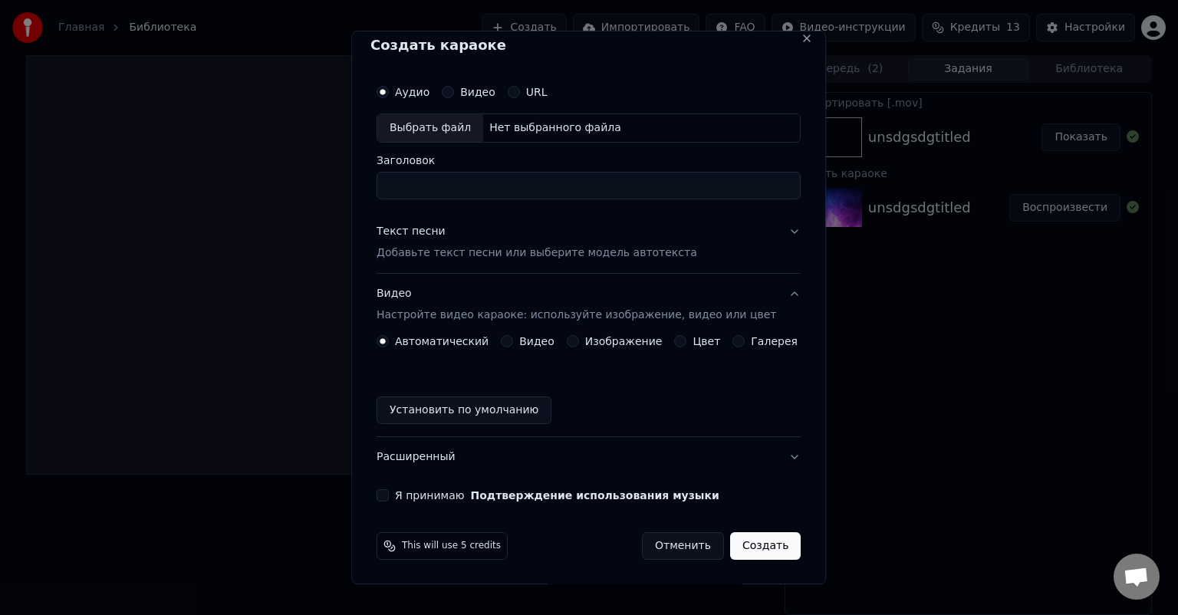
click at [663, 549] on button "Отменить" at bounding box center [683, 546] width 82 height 28
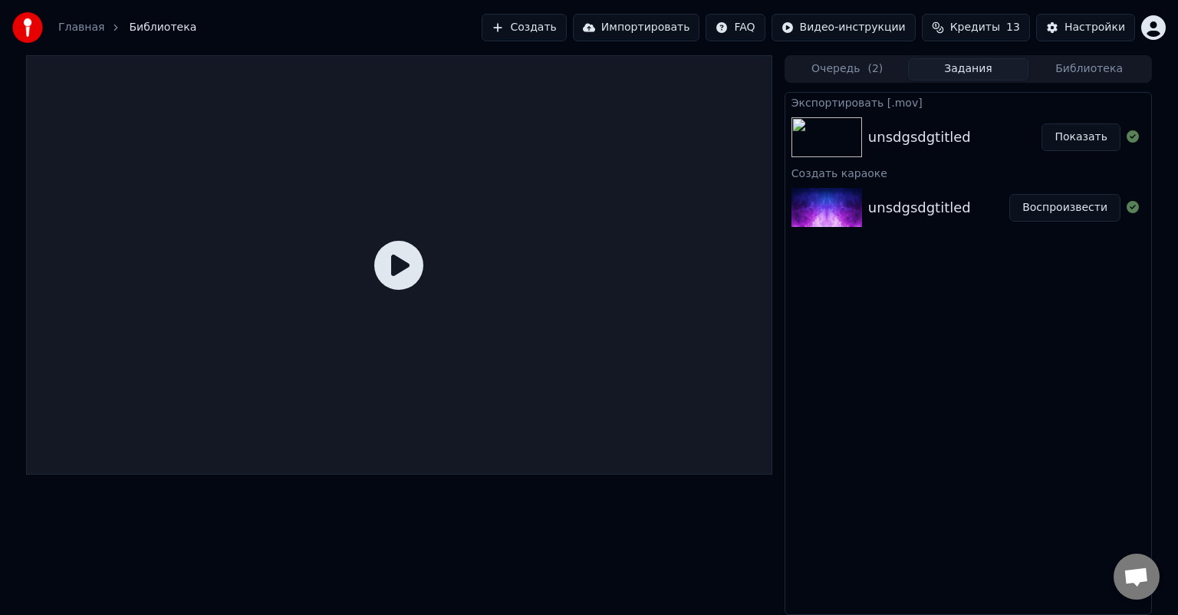
click at [411, 267] on icon at bounding box center [398, 265] width 49 height 49
click at [405, 265] on icon at bounding box center [398, 265] width 49 height 49
click at [395, 269] on icon at bounding box center [398, 265] width 49 height 49
click at [1047, 206] on button "Воспроизвести" at bounding box center [1065, 208] width 111 height 28
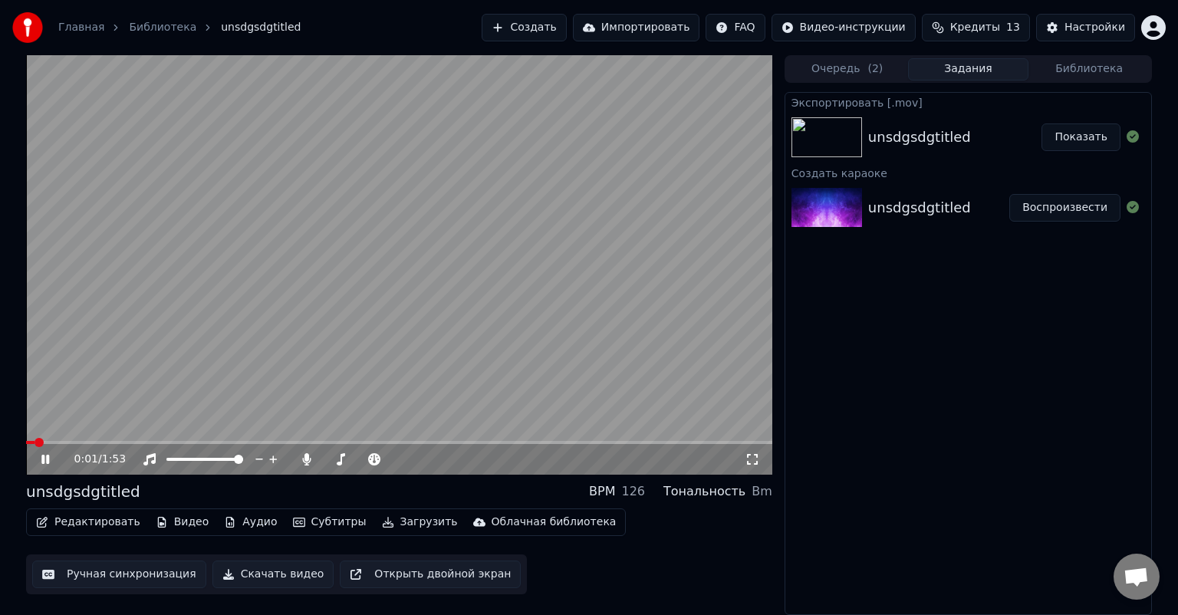
click at [48, 452] on div "0:01 / 1:53" at bounding box center [399, 459] width 734 height 15
click at [46, 454] on icon at bounding box center [56, 459] width 36 height 12
click at [75, 519] on button "Редактировать" at bounding box center [88, 522] width 117 height 21
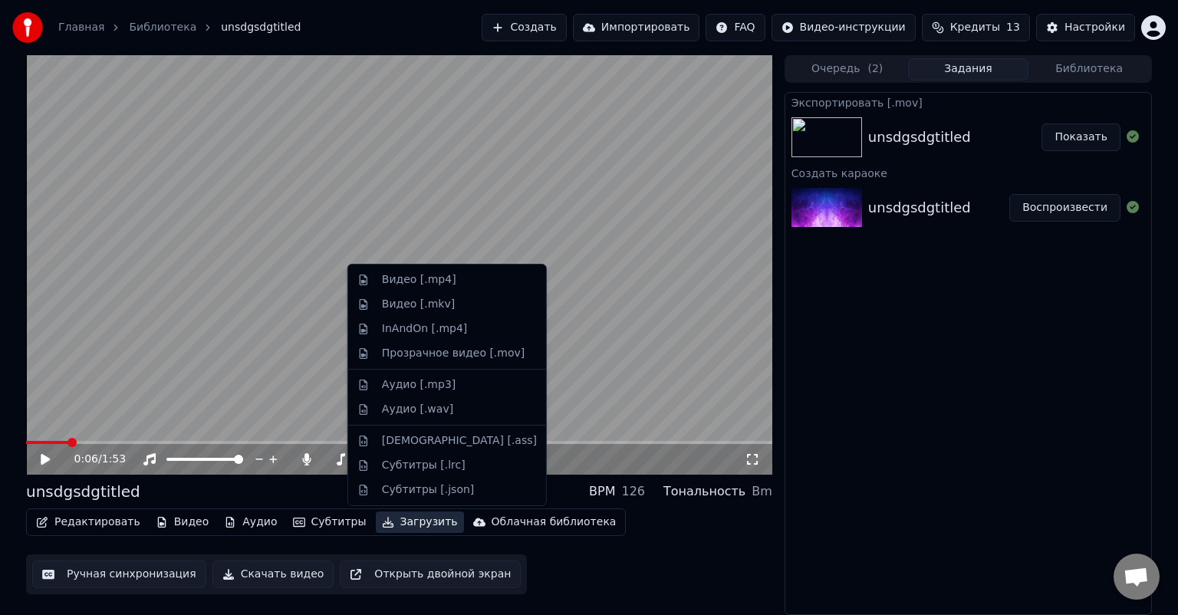
click at [895, 522] on div "Экспортировать [.mov] unsdgsdgtitled Показать Создать караоке unsdgsdgtitled Во…" at bounding box center [968, 353] width 367 height 523
